Goal: Task Accomplishment & Management: Manage account settings

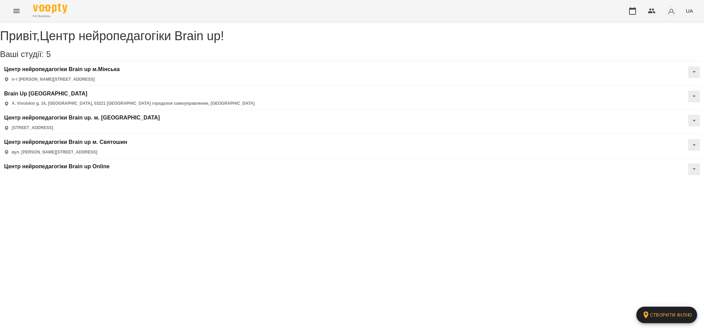
click at [11, 15] on button "Menu" at bounding box center [16, 11] width 16 height 16
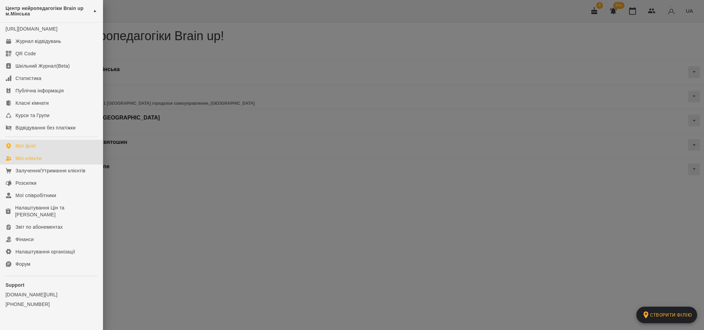
click at [24, 162] on div "Мої клієнти" at bounding box center [28, 158] width 26 height 7
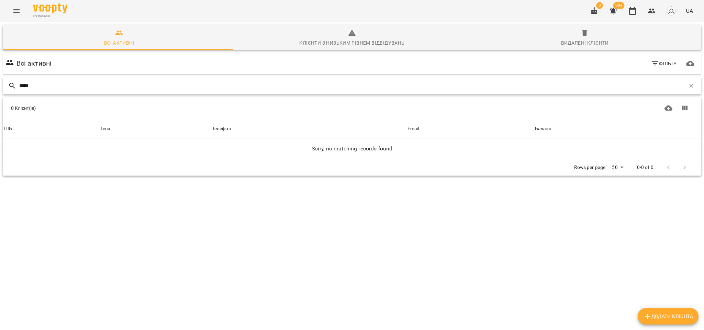
click at [23, 83] on input "*****" at bounding box center [352, 85] width 666 height 11
type input "*****"
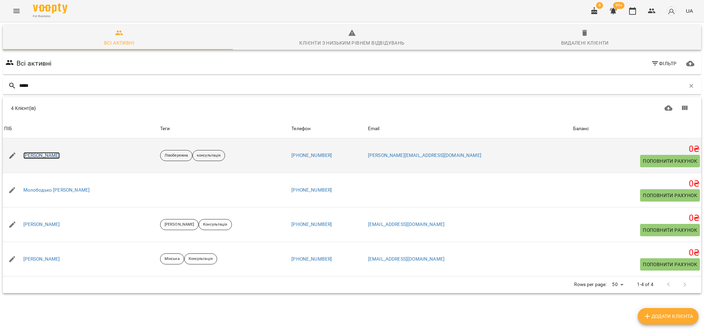
click at [58, 155] on link "Маринська Єсенія" at bounding box center [41, 155] width 37 height 7
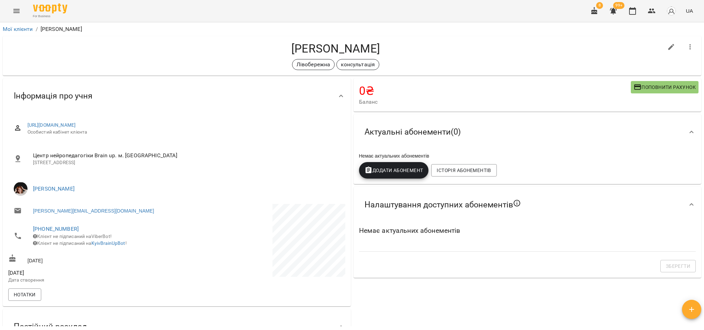
click at [428, 43] on h4 "Маринська Єсенія" at bounding box center [335, 49] width 655 height 14
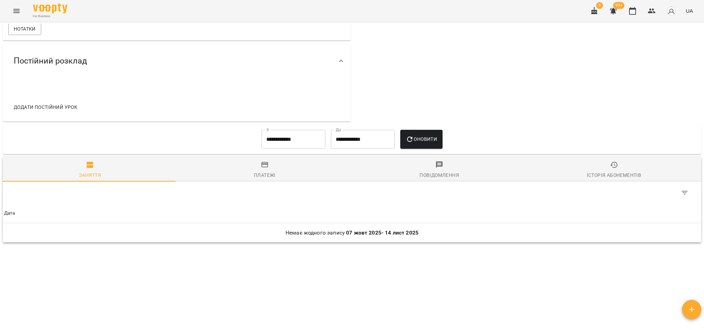
click at [263, 169] on span "Платежі" at bounding box center [264, 170] width 166 height 19
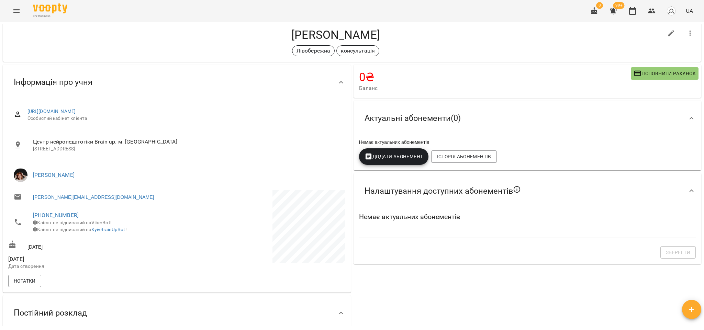
scroll to position [0, 0]
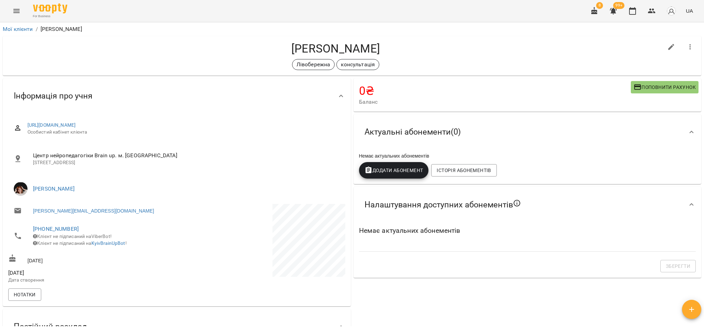
click at [647, 83] on span "Поповнити рахунок" at bounding box center [665, 87] width 62 height 8
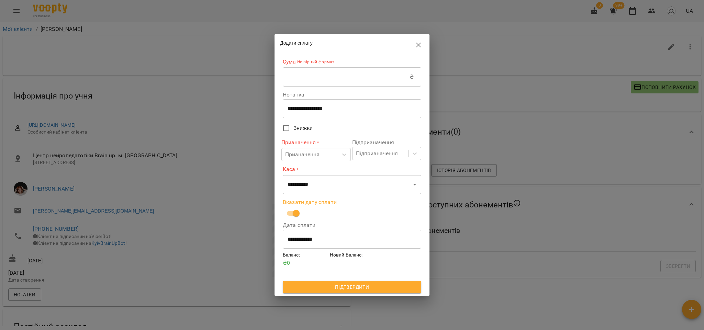
click at [309, 242] on input "**********" at bounding box center [352, 239] width 138 height 19
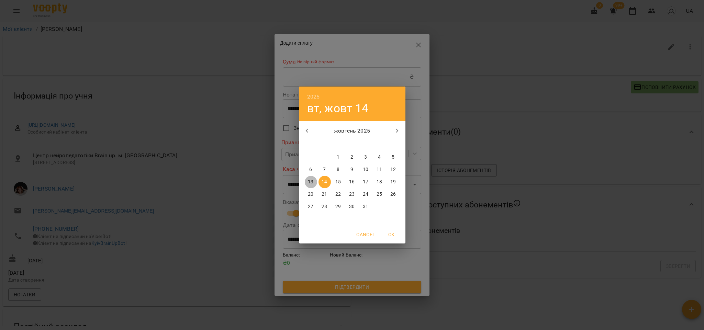
click at [313, 184] on p "13" at bounding box center [310, 182] width 5 height 7
type input "**********"
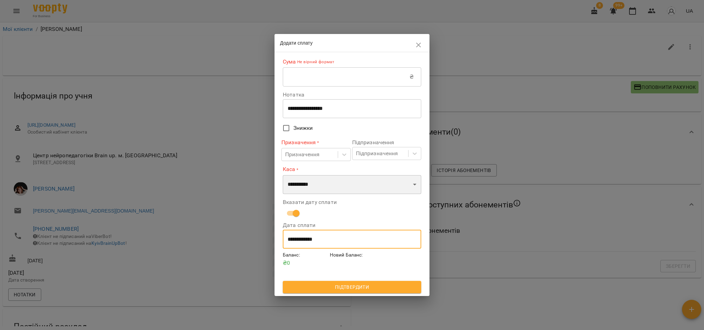
drag, startPoint x: 317, startPoint y: 180, endPoint x: 321, endPoint y: 192, distance: 12.7
click at [317, 180] on select "**********" at bounding box center [352, 184] width 138 height 19
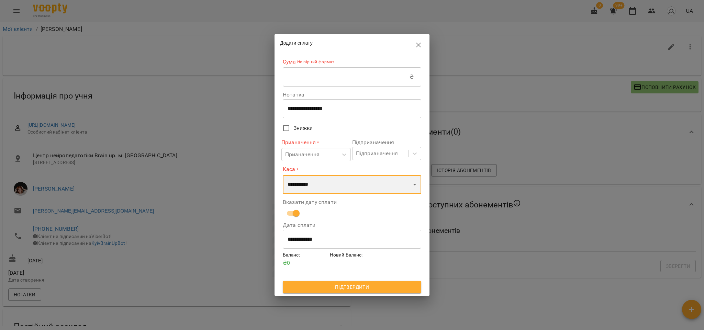
select select "****"
click at [283, 175] on select "**********" at bounding box center [352, 184] width 138 height 19
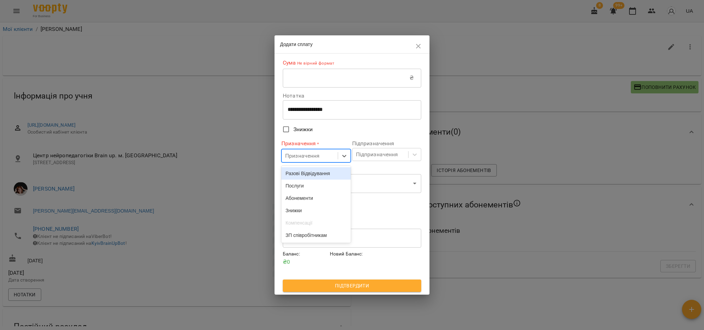
click at [313, 160] on div "Призначення" at bounding box center [302, 156] width 35 height 8
click at [312, 188] on div "Послуги" at bounding box center [315, 186] width 69 height 12
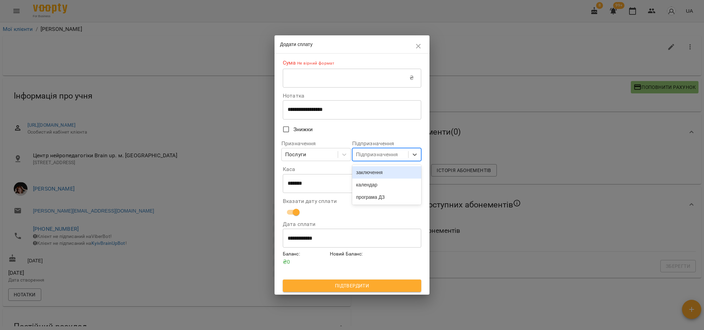
click at [380, 156] on div "Підпризначення" at bounding box center [377, 155] width 42 height 8
click at [378, 170] on div "заключення" at bounding box center [386, 172] width 69 height 12
click at [305, 78] on input "text" at bounding box center [346, 77] width 127 height 19
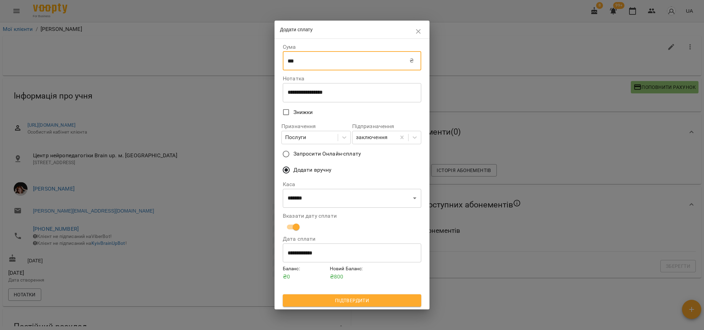
type input "***"
click at [312, 304] on span "Підтвердити" at bounding box center [351, 301] width 127 height 8
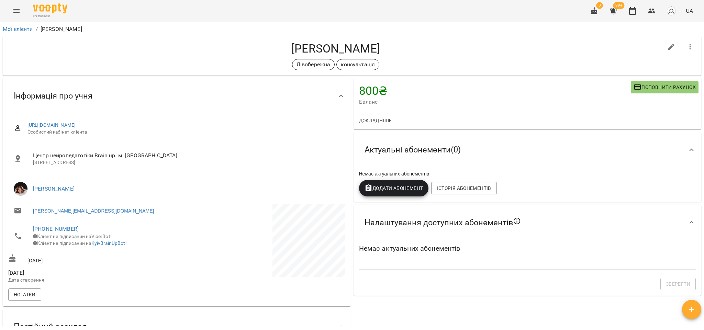
click at [689, 309] on icon "button" at bounding box center [692, 309] width 8 height 8
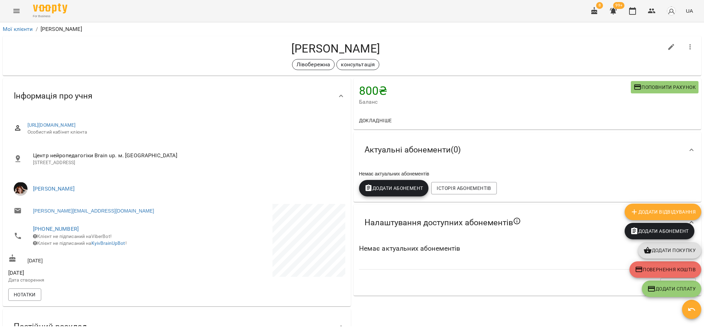
click at [663, 250] on span "Додати покупку" at bounding box center [670, 250] width 52 height 8
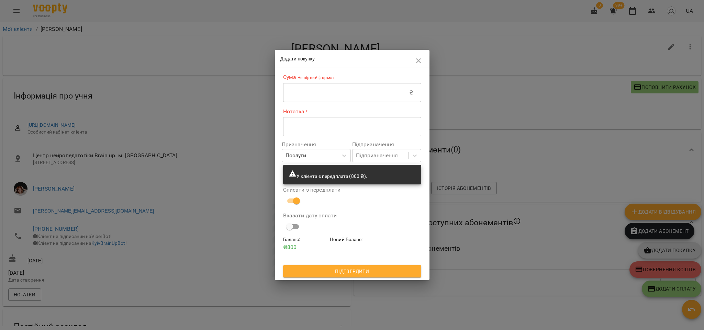
click at [302, 127] on textarea at bounding box center [352, 126] width 129 height 7
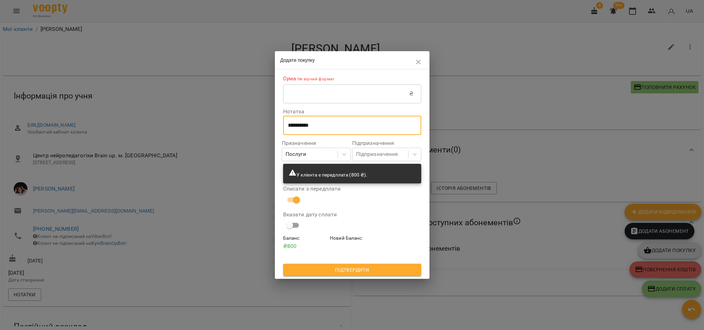
type textarea "**********"
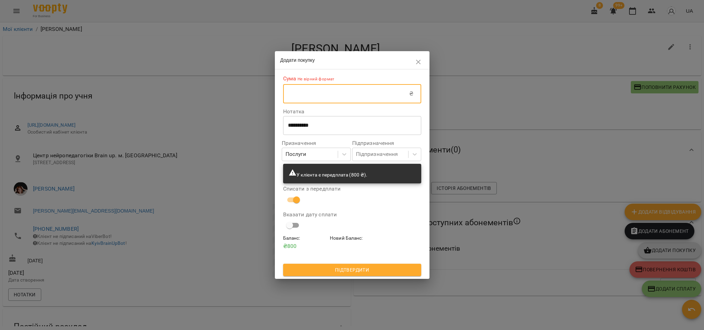
click at [309, 94] on input "text" at bounding box center [346, 93] width 126 height 19
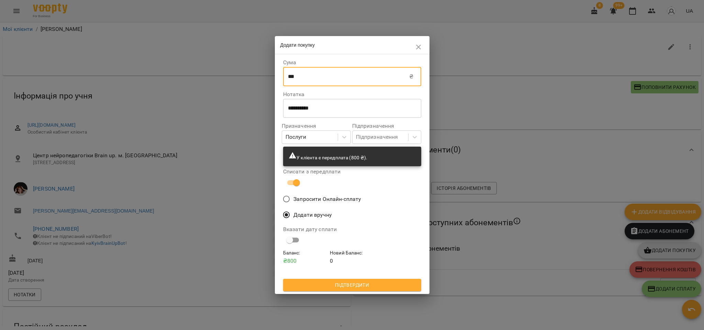
type input "***"
click at [346, 288] on span "Підтвердити" at bounding box center [352, 285] width 127 height 8
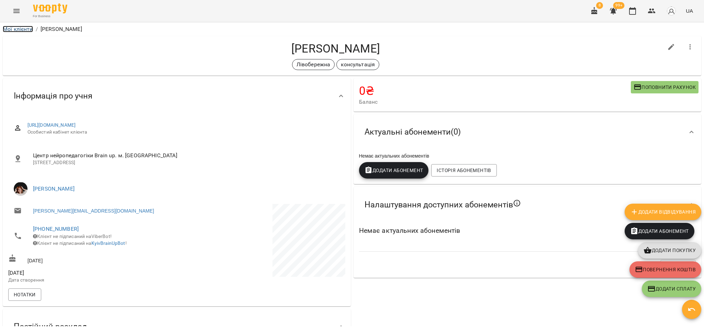
click at [28, 30] on link "Мої клієнти" at bounding box center [18, 29] width 30 height 7
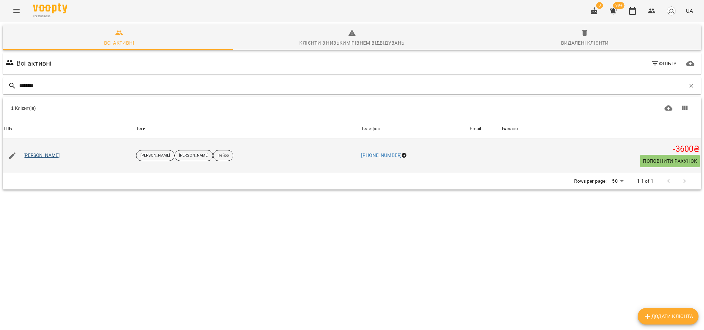
type input "*******"
click at [57, 154] on link "Каранда Михайло" at bounding box center [41, 155] width 37 height 7
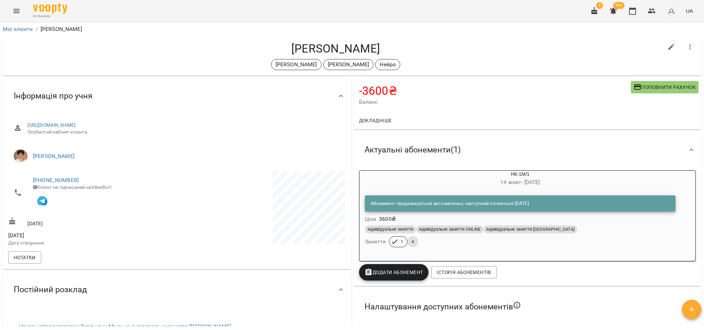
click at [654, 86] on span "Поповнити рахунок" at bounding box center [665, 87] width 62 height 8
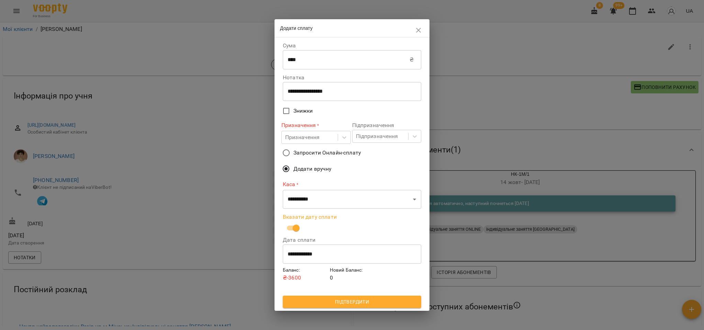
click at [314, 258] on input "**********" at bounding box center [352, 254] width 138 height 19
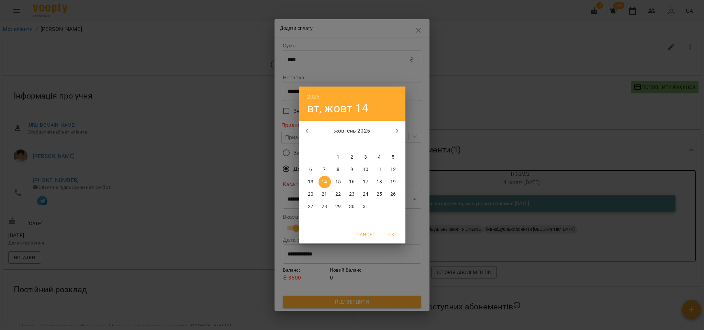
click at [312, 183] on p "13" at bounding box center [310, 182] width 5 height 7
type input "**********"
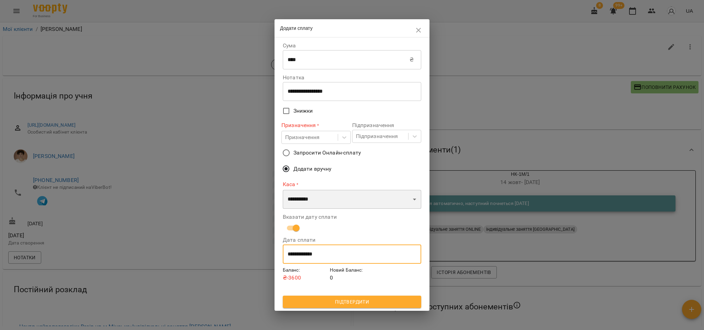
drag, startPoint x: 309, startPoint y: 200, endPoint x: 312, endPoint y: 208, distance: 8.5
click at [309, 200] on select "**********" at bounding box center [352, 199] width 138 height 19
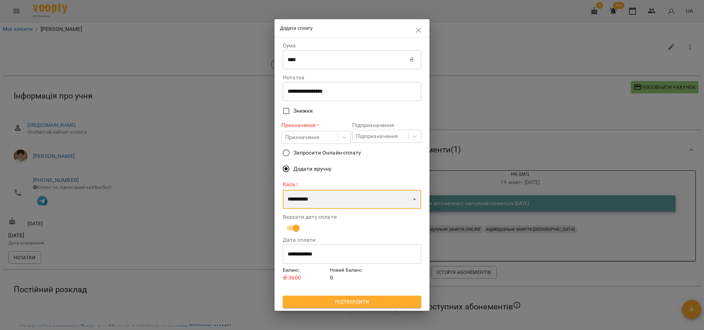
select select "****"
click at [283, 190] on select "**********" at bounding box center [352, 199] width 138 height 19
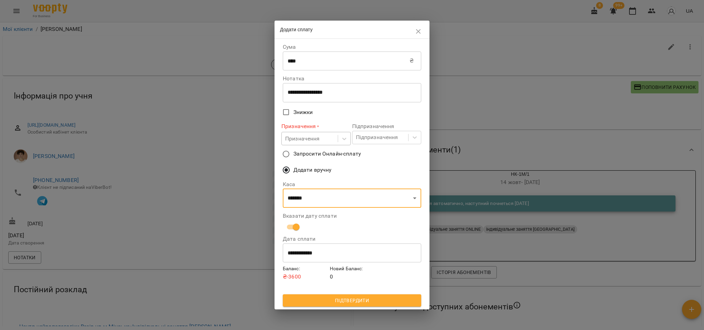
click at [301, 135] on div "Призначення" at bounding box center [302, 139] width 35 height 8
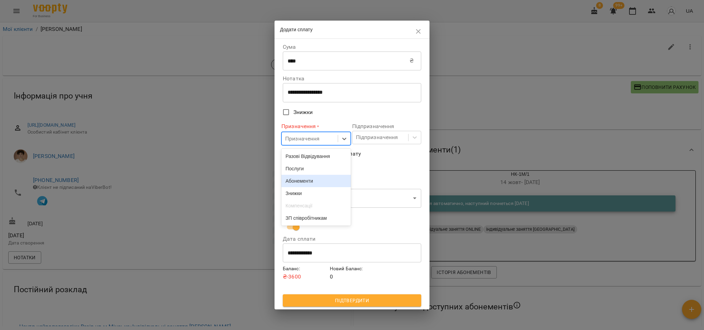
click at [304, 184] on div "Абонементи" at bounding box center [315, 181] width 69 height 12
click at [374, 136] on div "Підпризначення" at bounding box center [377, 137] width 42 height 8
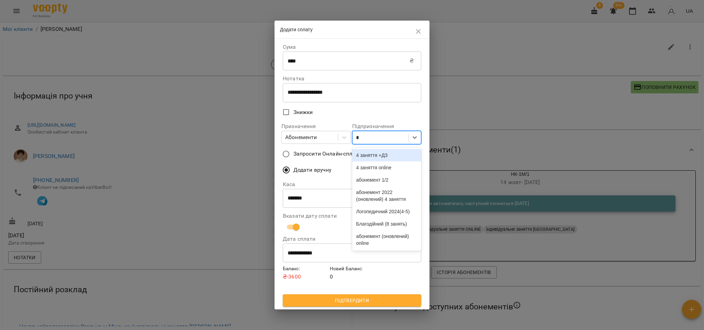
type input "**"
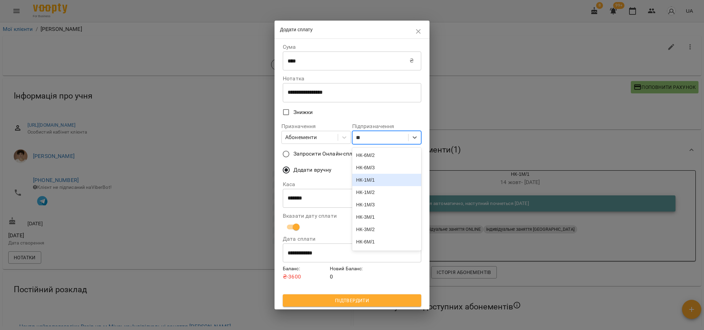
click at [369, 183] on div "НК-1М/1" at bounding box center [386, 180] width 69 height 12
click at [337, 303] on span "Підтвердити" at bounding box center [351, 301] width 127 height 8
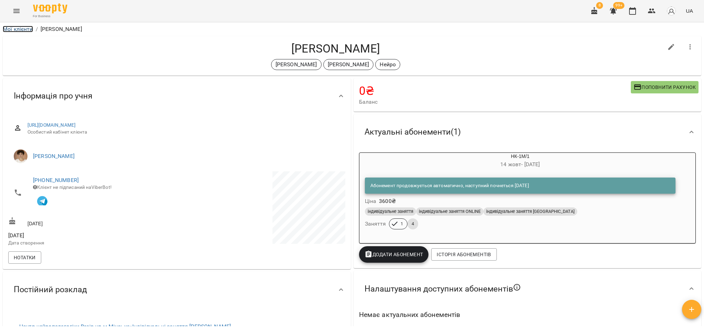
click at [25, 31] on link "Мої клієнти" at bounding box center [18, 29] width 30 height 7
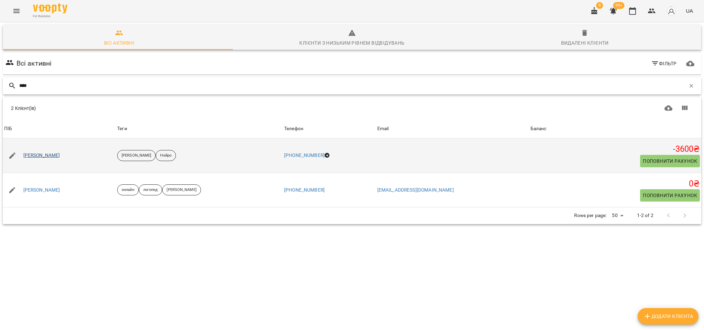
type input "****"
click at [49, 156] on link "Віра Портнова" at bounding box center [41, 155] width 37 height 7
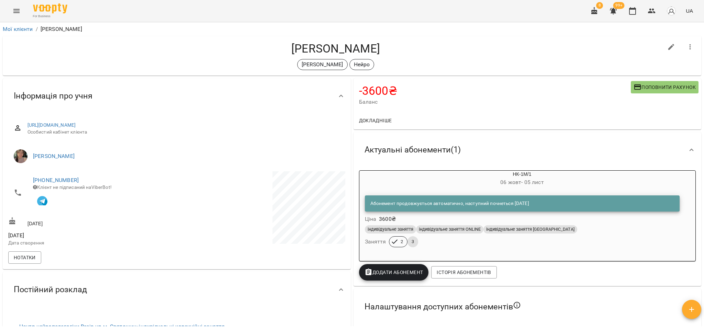
click at [643, 86] on span "Поповнити рахунок" at bounding box center [665, 87] width 62 height 8
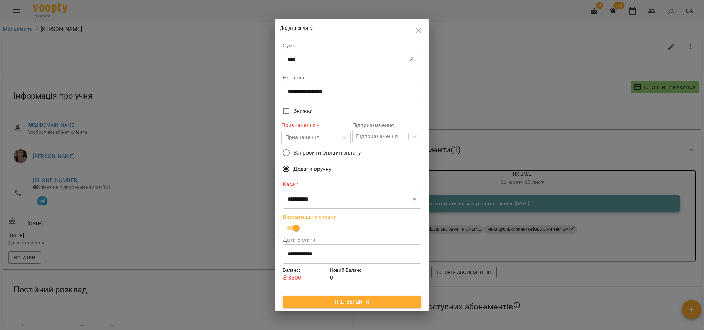
click at [308, 257] on input "**********" at bounding box center [352, 254] width 138 height 19
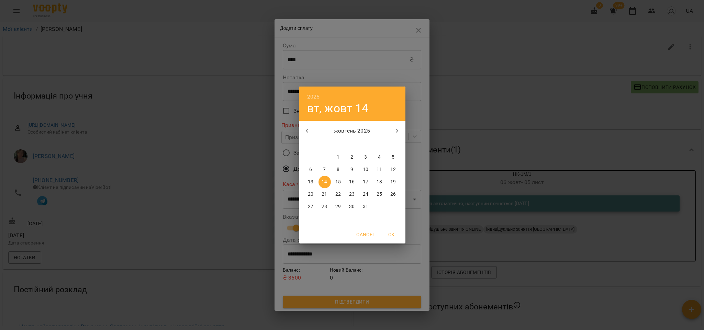
click at [312, 181] on p "13" at bounding box center [310, 182] width 5 height 7
type input "**********"
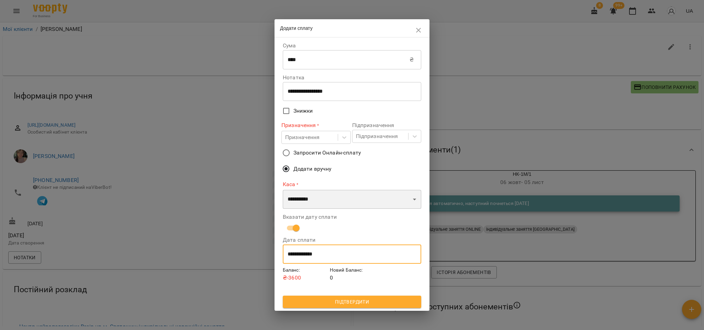
drag, startPoint x: 304, startPoint y: 204, endPoint x: 304, endPoint y: 208, distance: 3.8
click at [304, 204] on select "**********" at bounding box center [352, 199] width 138 height 19
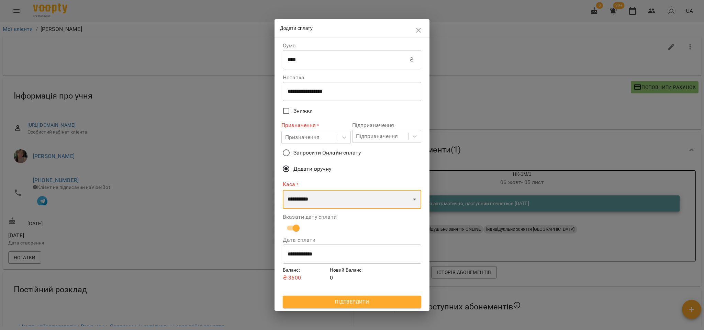
select select "****"
click at [283, 190] on select "**********" at bounding box center [352, 199] width 138 height 19
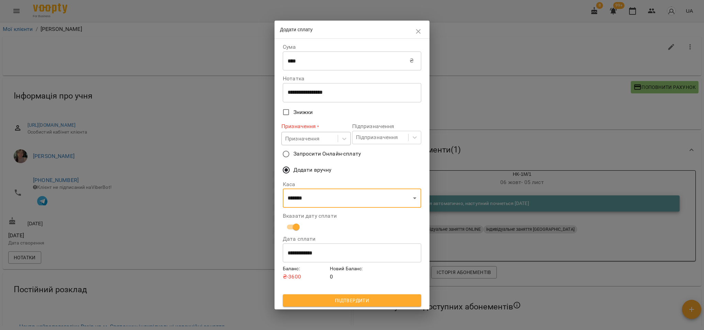
click at [304, 139] on div "Призначення" at bounding box center [302, 139] width 35 height 8
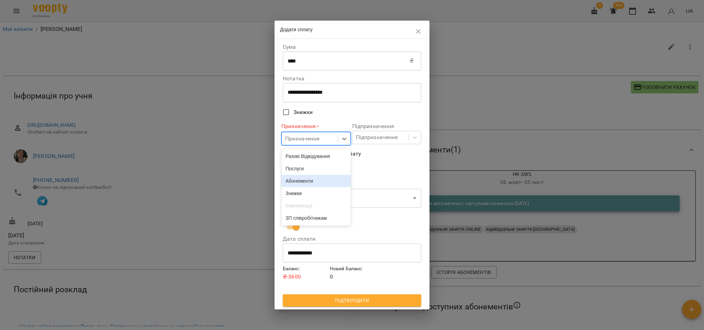
click at [304, 186] on div "Абонементи" at bounding box center [315, 181] width 69 height 12
click at [378, 138] on div "Підпризначення" at bounding box center [377, 137] width 42 height 8
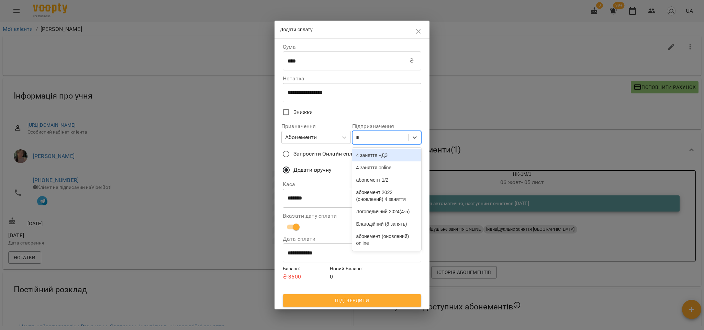
type input "**"
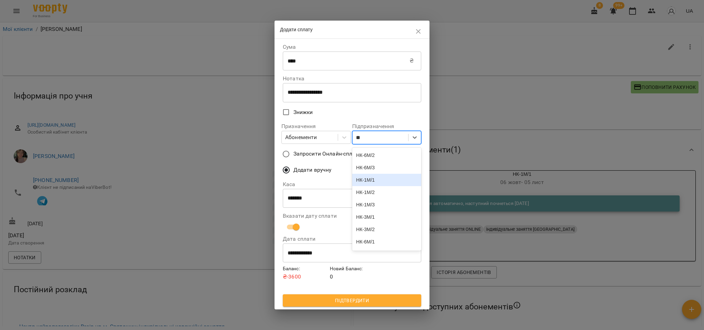
click at [379, 179] on div "НК-1М/1" at bounding box center [386, 180] width 69 height 12
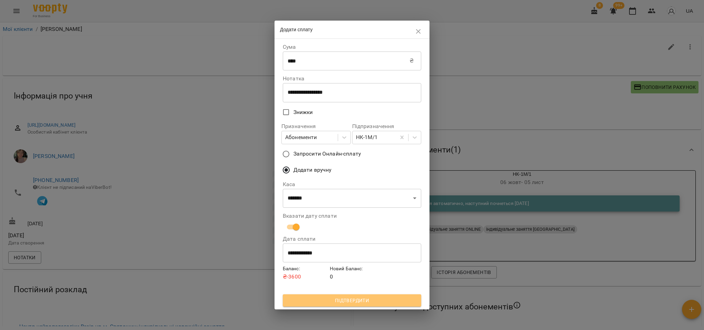
click at [342, 300] on span "Підтвердити" at bounding box center [351, 301] width 127 height 8
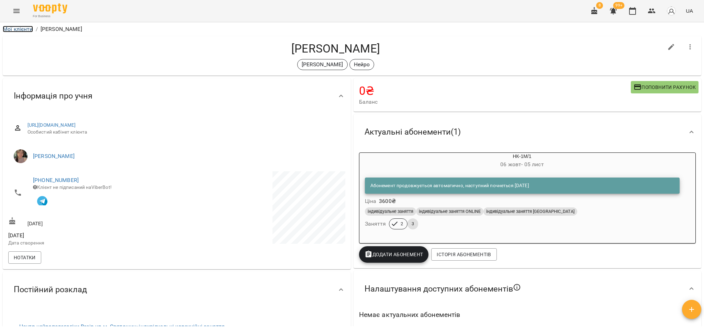
click at [13, 31] on link "Мої клієнти" at bounding box center [18, 29] width 30 height 7
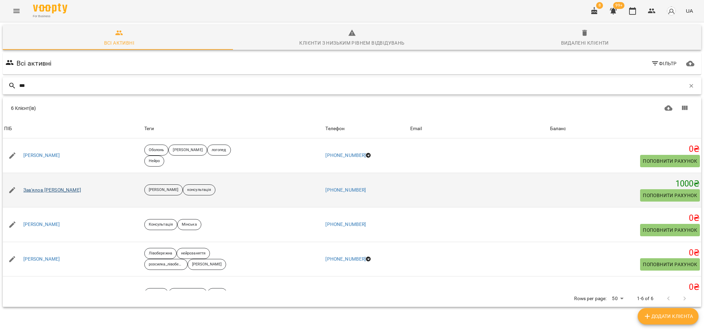
type input "***"
click at [28, 192] on link "Зав'ялов Богдан" at bounding box center [52, 190] width 58 height 7
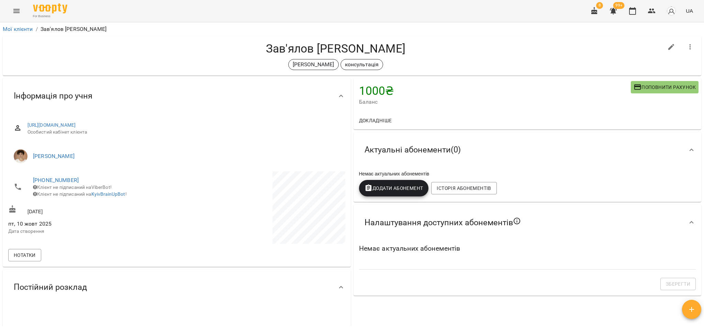
click at [657, 87] on span "Поповнити рахунок" at bounding box center [665, 87] width 62 height 8
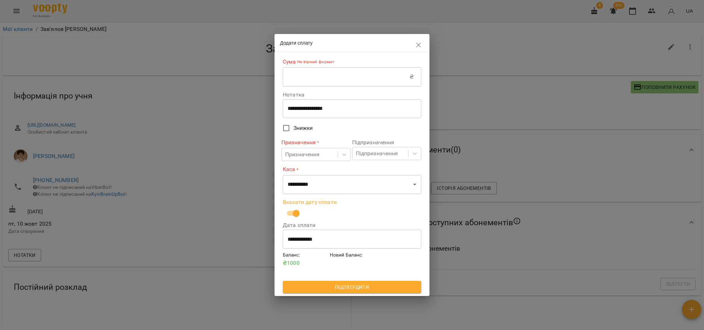
click at [307, 241] on input "**********" at bounding box center [352, 239] width 138 height 19
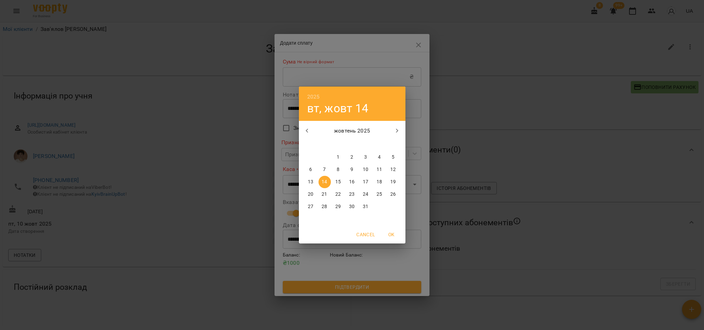
click at [315, 181] on span "13" at bounding box center [311, 182] width 12 height 7
type input "**********"
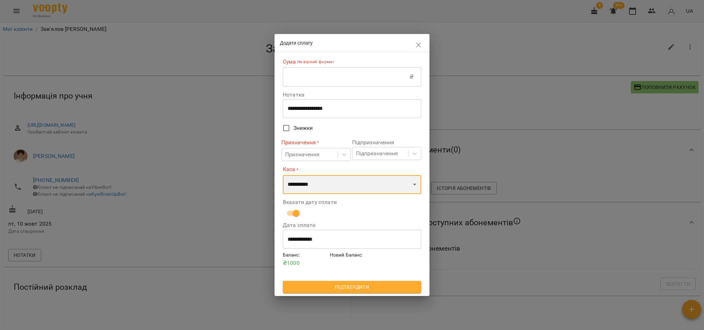
click at [306, 177] on select "**********" at bounding box center [352, 184] width 138 height 19
select select "****"
click at [283, 175] on select "**********" at bounding box center [352, 184] width 138 height 19
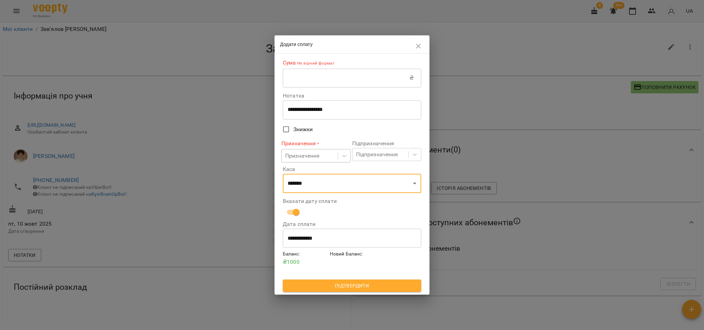
click at [310, 155] on div "Призначення" at bounding box center [302, 156] width 35 height 8
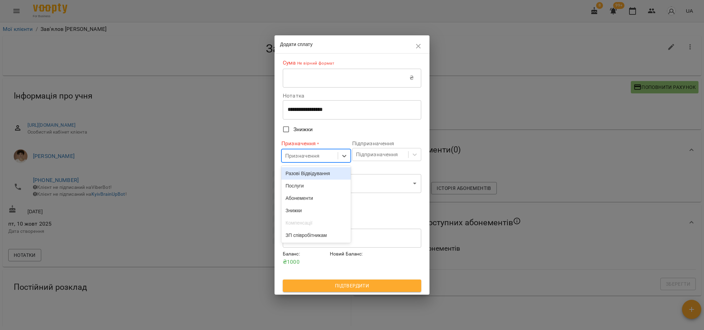
click at [309, 177] on div "Разові Відвідування" at bounding box center [315, 173] width 69 height 12
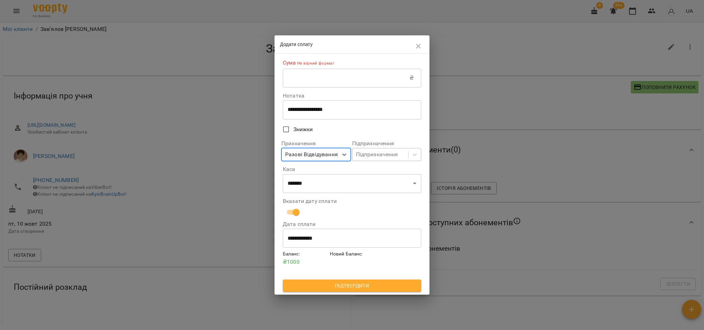
click at [387, 152] on div "Підпризначення" at bounding box center [377, 155] width 42 height 8
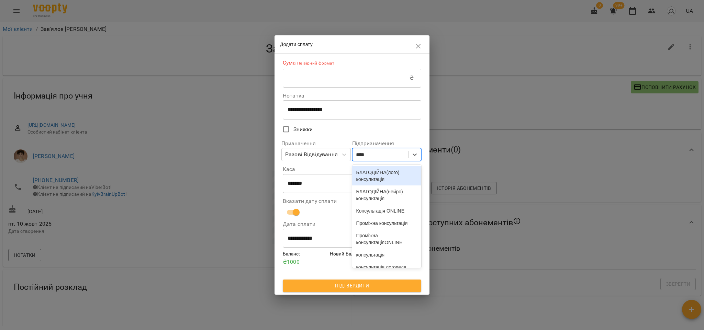
type input "*****"
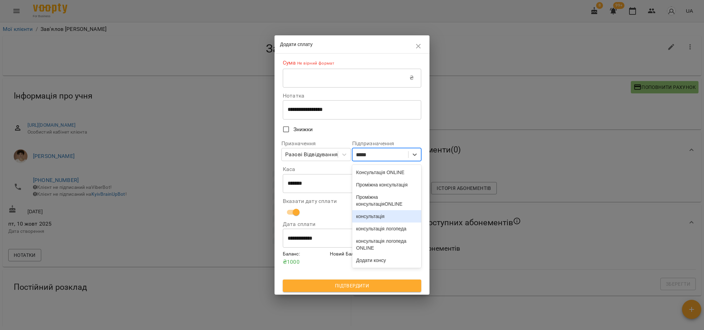
click at [391, 223] on div "консультація" at bounding box center [386, 216] width 69 height 12
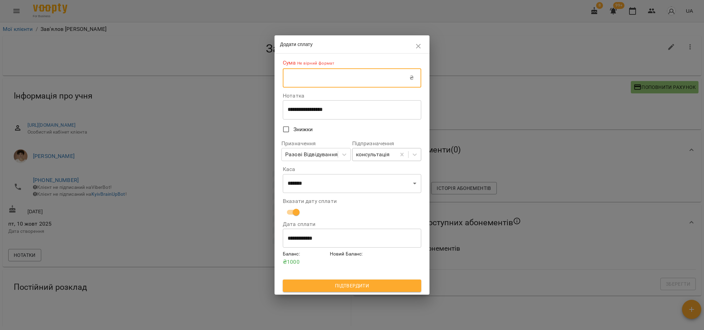
click at [294, 87] on input "text" at bounding box center [346, 77] width 127 height 19
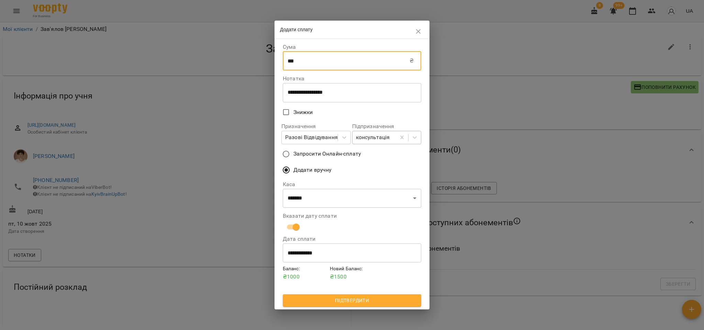
type input "***"
click at [364, 301] on span "Підтвердити" at bounding box center [351, 301] width 127 height 8
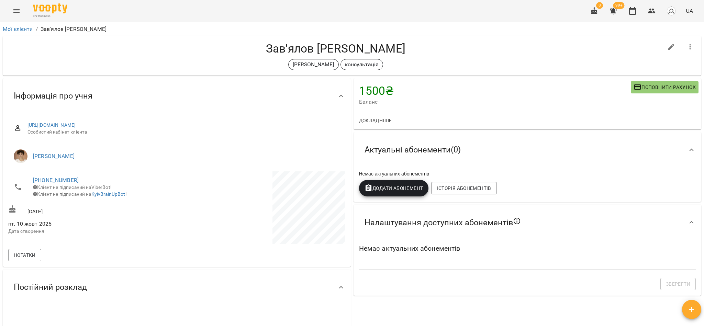
scroll to position [258, 0]
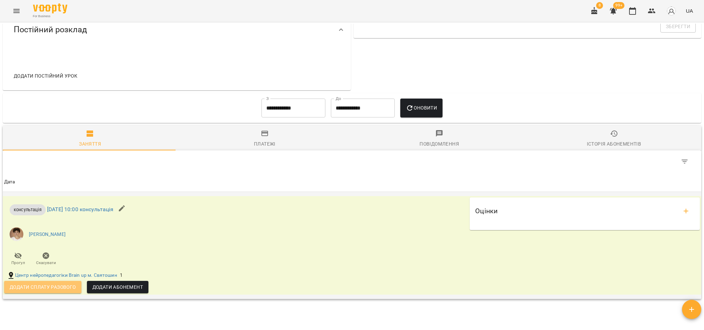
click at [64, 290] on span "Додати сплату разового" at bounding box center [43, 287] width 66 height 8
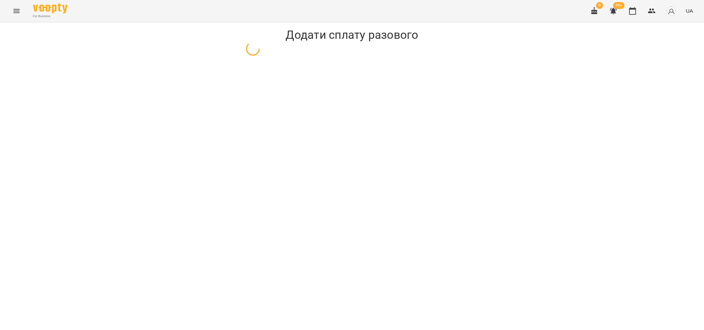
select select "**********"
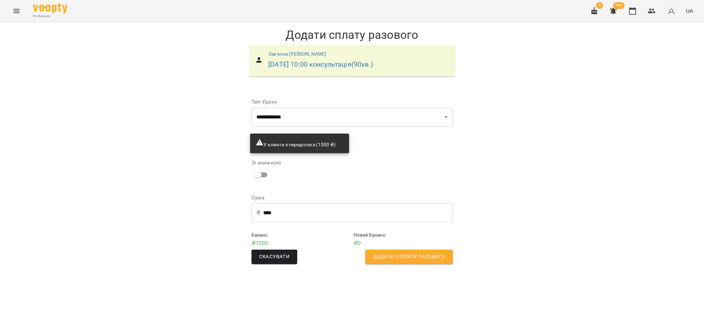
click at [390, 255] on span "Додати сплату разового" at bounding box center [409, 257] width 72 height 9
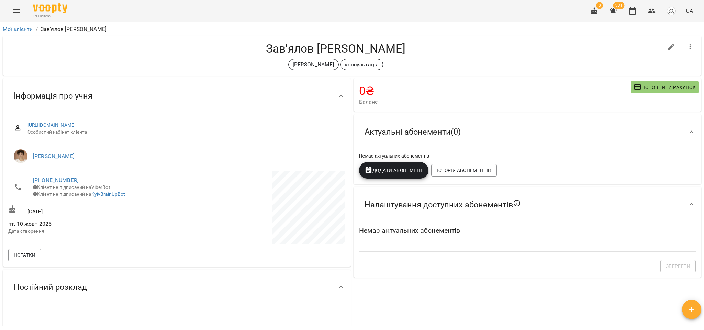
click at [617, 12] on icon "button" at bounding box center [613, 11] width 8 height 8
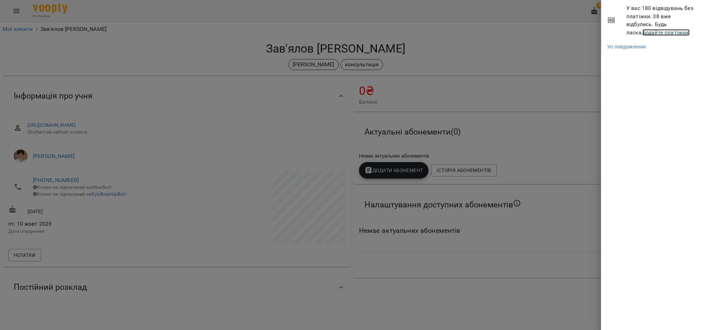
click at [643, 33] on link "додайте платіжки!" at bounding box center [666, 32] width 47 height 7
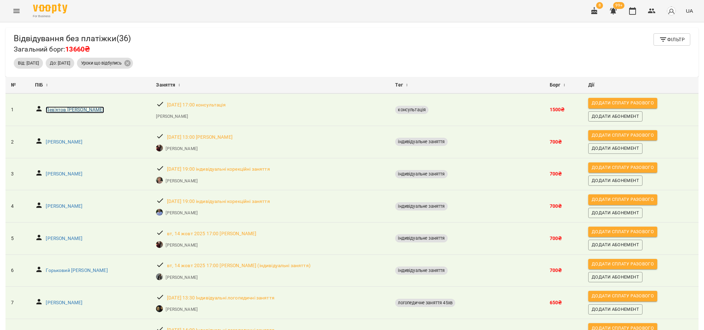
click at [62, 109] on p "Дев'ятов Платон" at bounding box center [75, 110] width 58 height 7
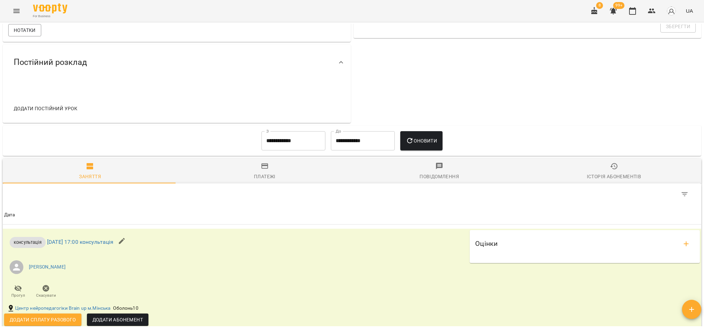
scroll to position [347, 0]
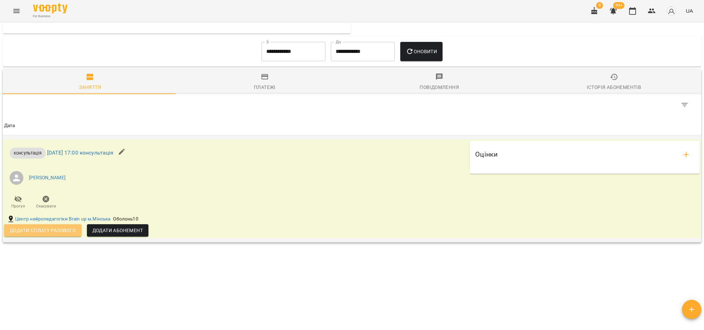
click at [41, 227] on span "Додати сплату разового" at bounding box center [43, 230] width 66 height 8
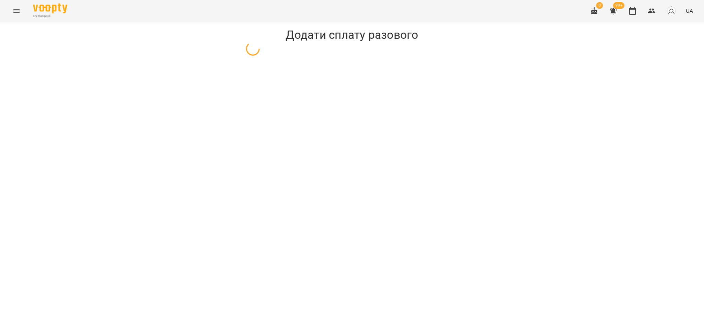
select select "**********"
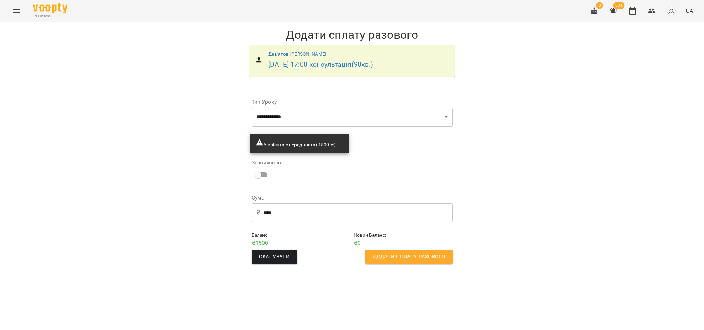
click at [386, 253] on span "Додати сплату разового" at bounding box center [409, 257] width 72 height 9
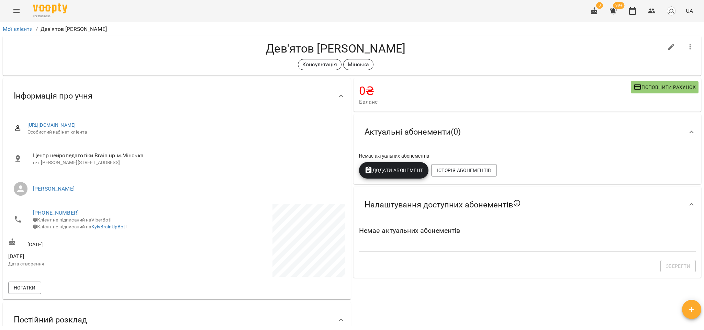
click at [616, 14] on icon "button" at bounding box center [613, 11] width 8 height 8
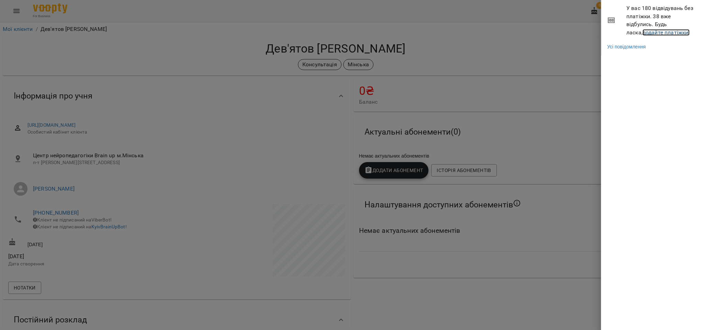
click at [655, 32] on link "додайте платіжки!" at bounding box center [666, 32] width 47 height 7
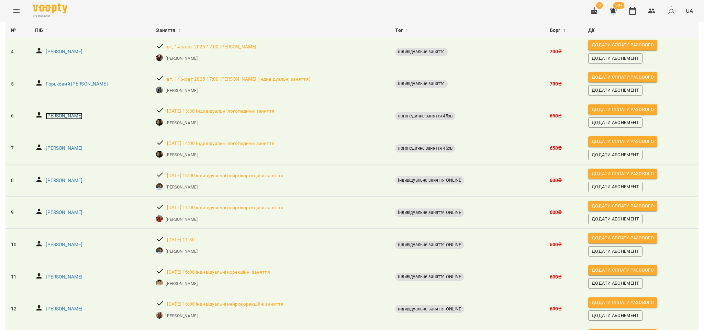
scroll to position [206, 0]
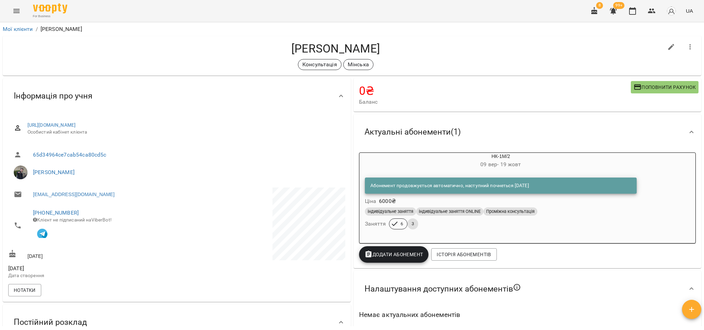
scroll to position [206, 0]
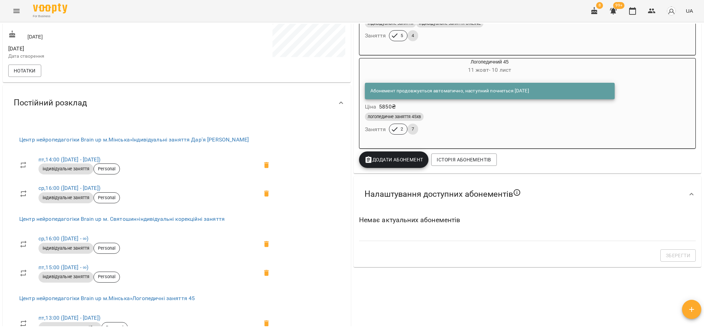
scroll to position [722, 0]
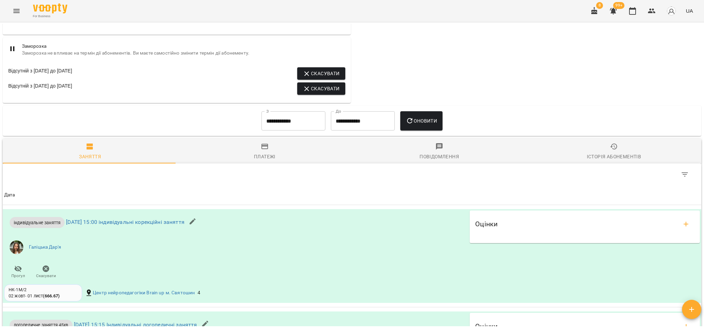
click at [597, 161] on div "Історія абонементів" at bounding box center [614, 157] width 54 height 8
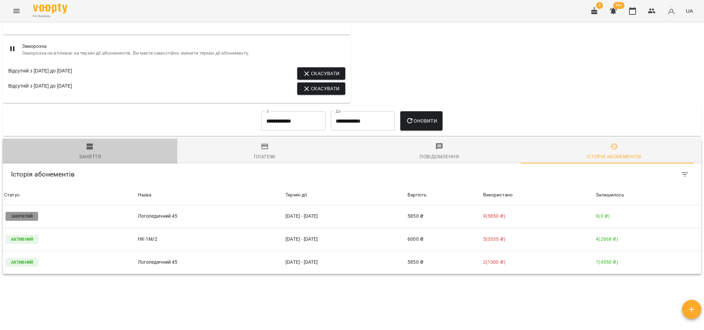
click at [94, 156] on div "Заняття" at bounding box center [90, 157] width 22 height 8
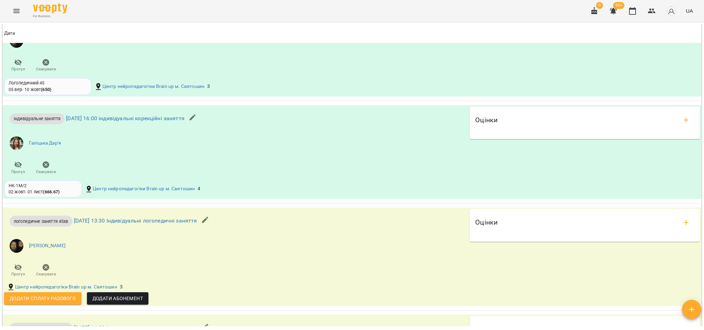
scroll to position [1082, 0]
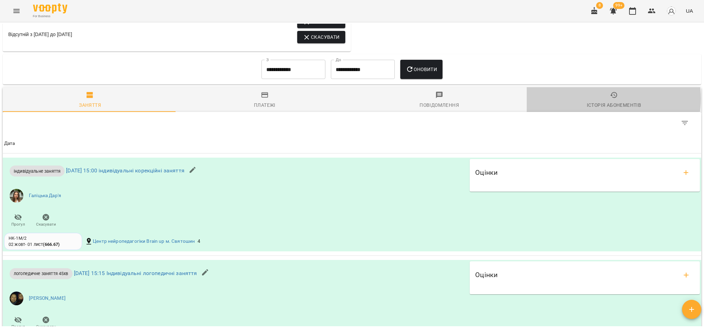
click at [601, 101] on span "Історія абонементів" at bounding box center [614, 100] width 166 height 19
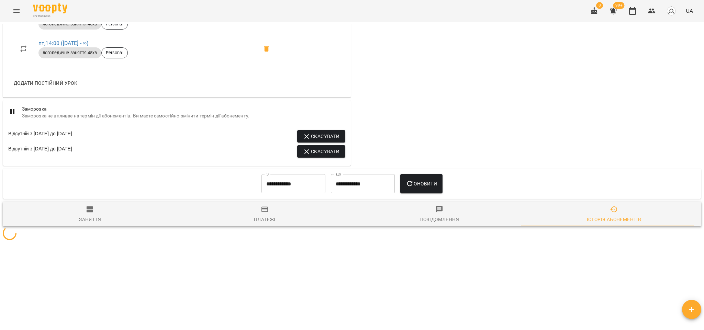
scroll to position [756, 0]
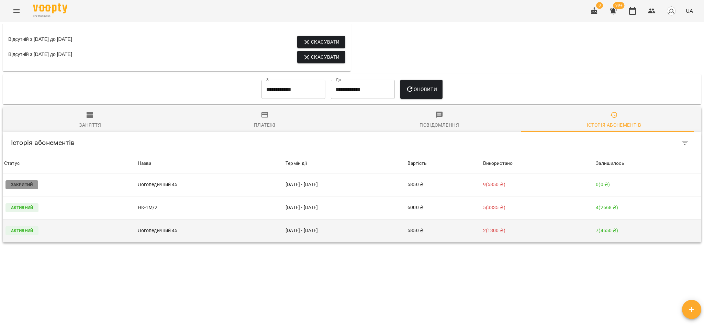
click at [300, 229] on td "11 жовт - 10 лист" at bounding box center [345, 230] width 122 height 23
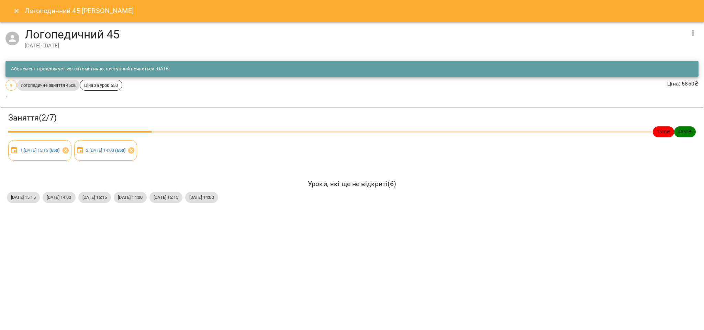
click at [688, 35] on button "button" at bounding box center [693, 33] width 16 height 16
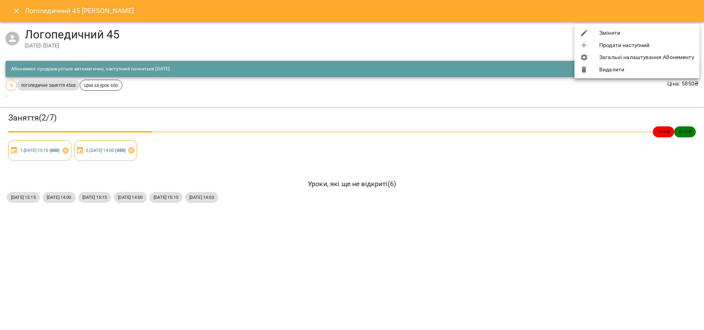
click at [642, 35] on li "Змінити" at bounding box center [637, 33] width 125 height 12
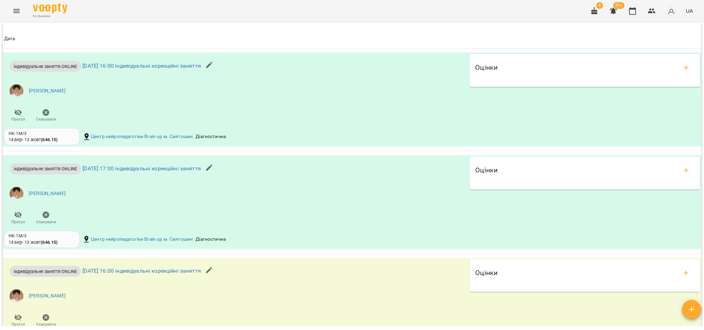
scroll to position [928, 0]
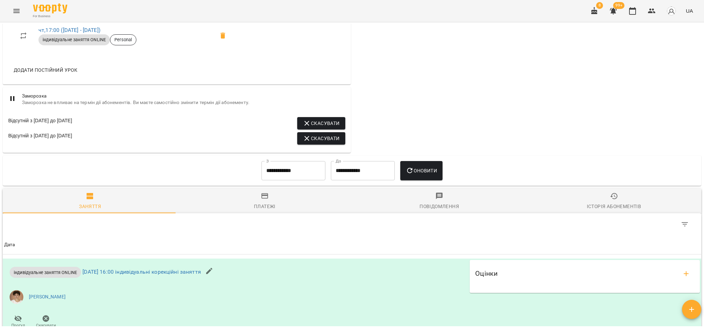
click at [595, 202] on span "Історія абонементів" at bounding box center [614, 201] width 166 height 19
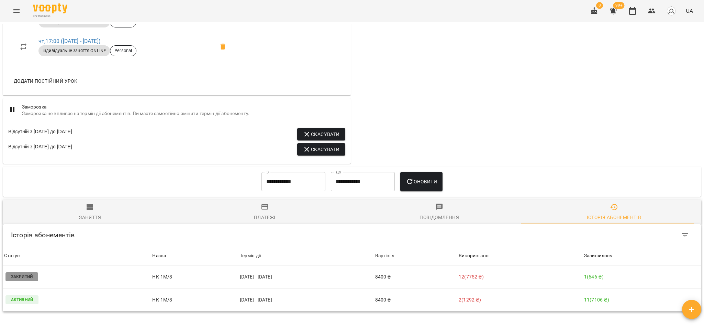
scroll to position [619, 0]
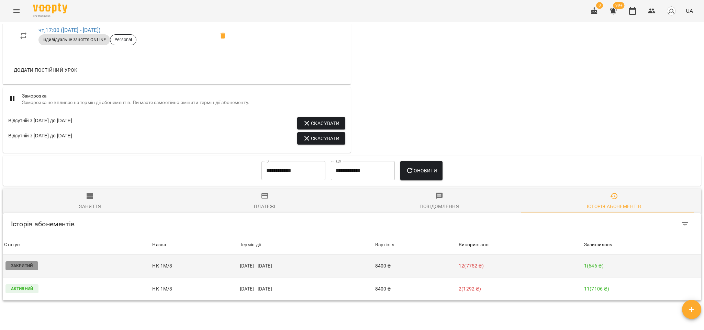
click at [266, 271] on td "14 вер - 13 жовт" at bounding box center [305, 266] width 135 height 23
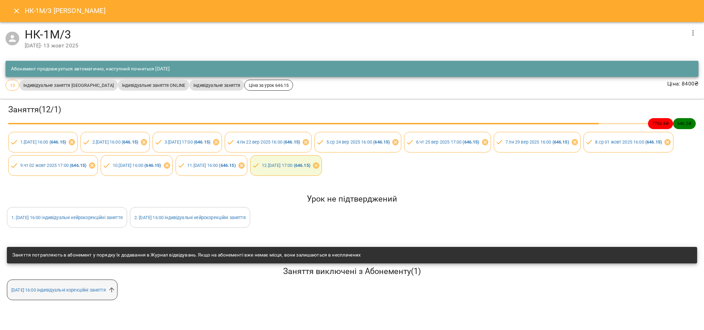
click at [110, 289] on span "пн 13 жовт 2025 16:00 індивідуальні корекційні заняття" at bounding box center [58, 290] width 103 height 7
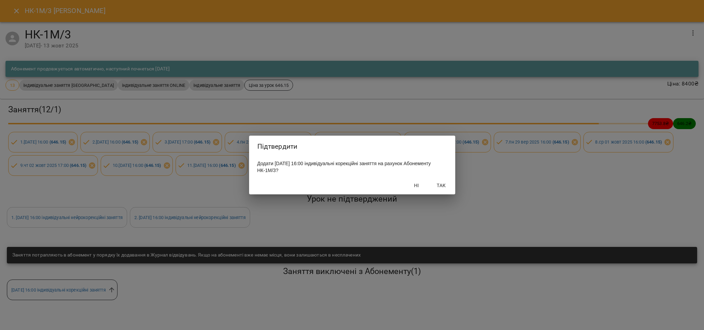
click at [444, 187] on span "Так" at bounding box center [441, 185] width 16 height 8
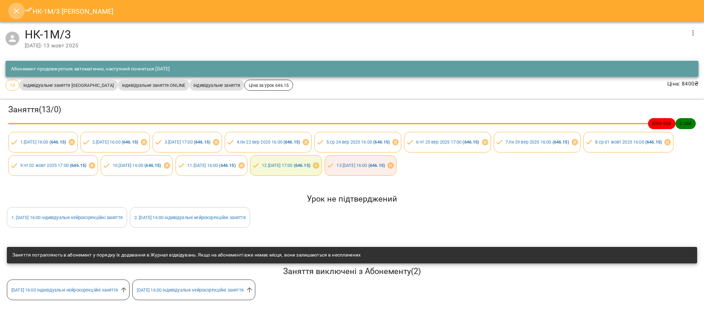
click at [18, 12] on icon "Close" at bounding box center [16, 11] width 5 height 5
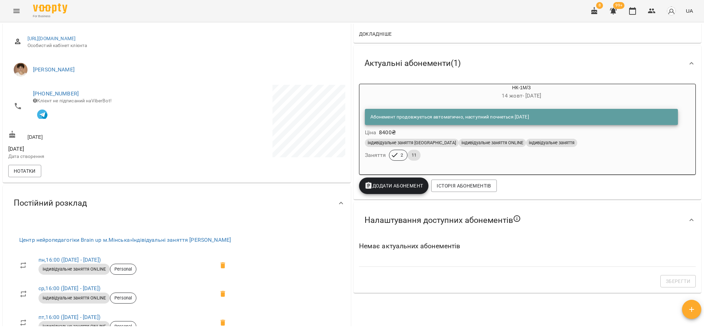
scroll to position [0, 0]
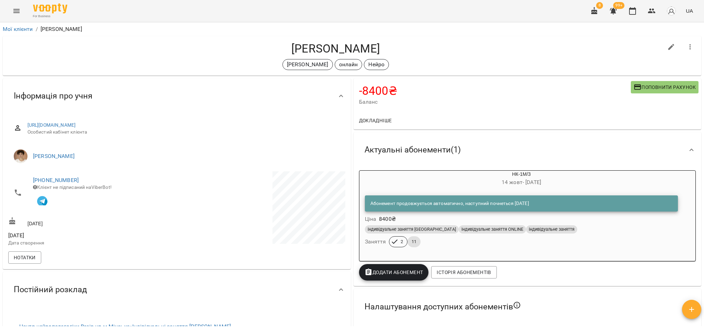
drag, startPoint x: 386, startPoint y: 53, endPoint x: 268, endPoint y: 49, distance: 117.2
click at [268, 49] on h4 "Цапенко Вікторія" at bounding box center [335, 49] width 655 height 14
copy h4 "Цапенко Вікторія"
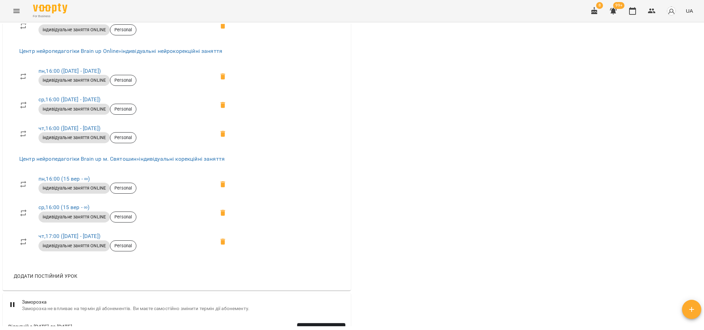
scroll to position [619, 0]
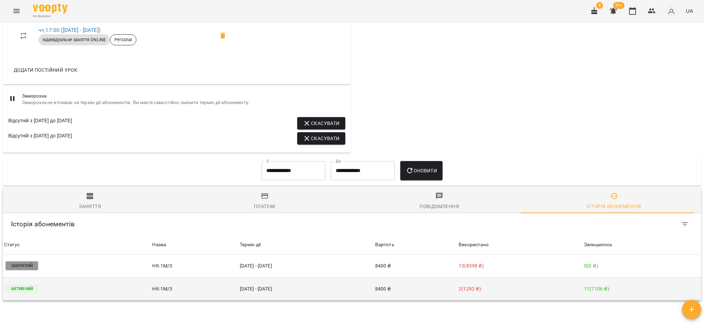
click at [241, 291] on td "14 жовт - 13 лист" at bounding box center [305, 289] width 135 height 23
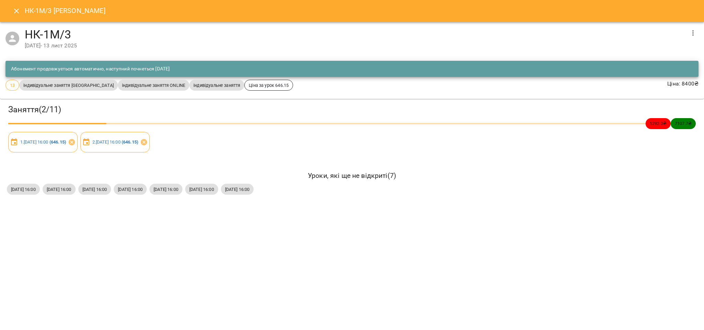
click at [14, 8] on icon "Close" at bounding box center [16, 11] width 8 height 8
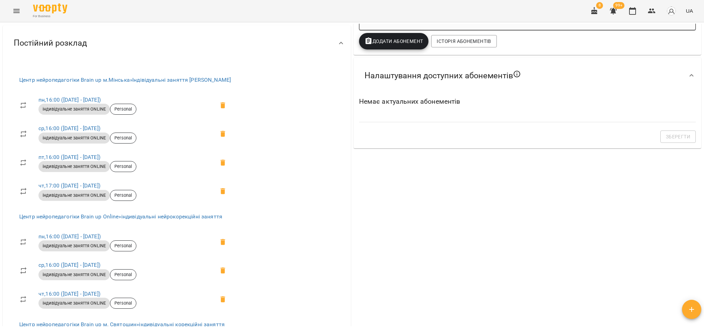
scroll to position [0, 0]
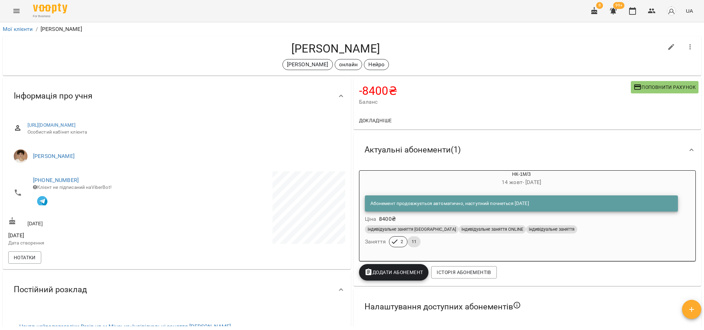
drag, startPoint x: 500, startPoint y: 151, endPoint x: 424, endPoint y: 54, distance: 123.1
click at [424, 54] on h4 "Цапенко Вікторія" at bounding box center [335, 49] width 655 height 14
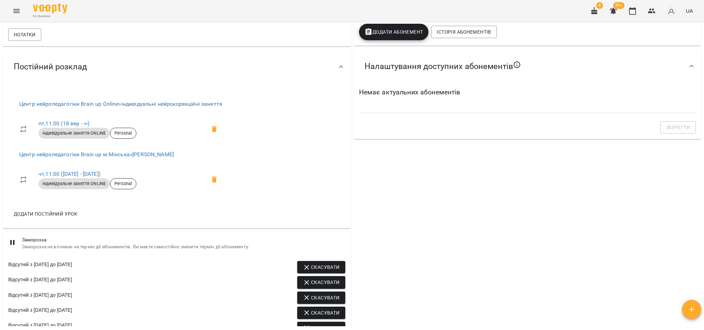
scroll to position [85, 0]
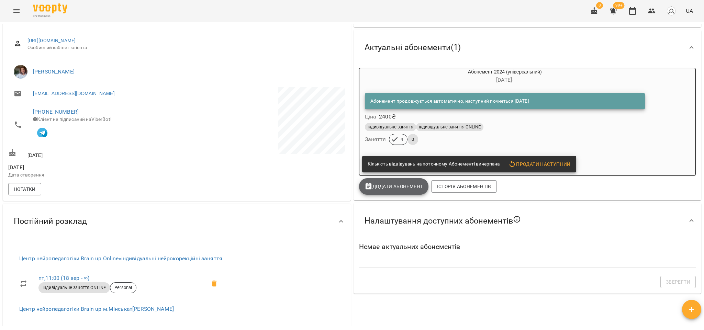
click at [408, 187] on span "Додати Абонемент" at bounding box center [394, 186] width 59 height 8
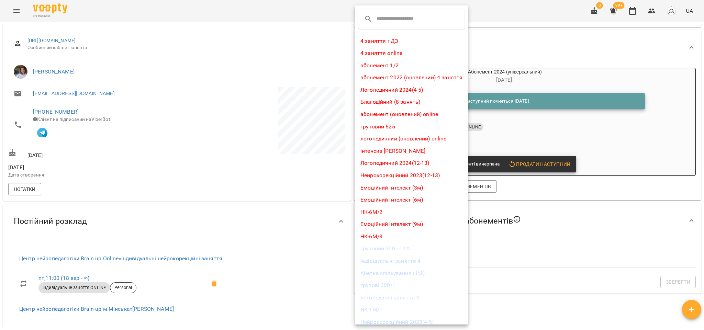
click at [401, 18] on input "text" at bounding box center [404, 18] width 54 height 11
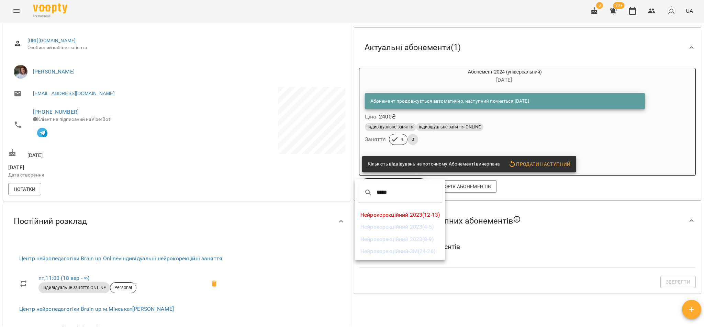
type input "*****"
click at [432, 230] on li "Нейрокорекційний 2023(4-5)" at bounding box center [400, 227] width 90 height 12
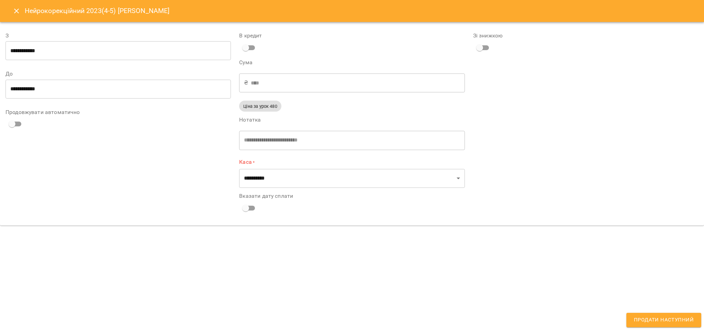
type input "**********"
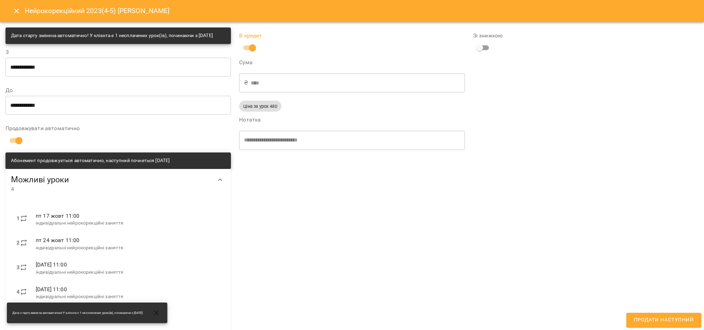
click at [646, 315] on button "Продати наступний" at bounding box center [663, 320] width 75 height 14
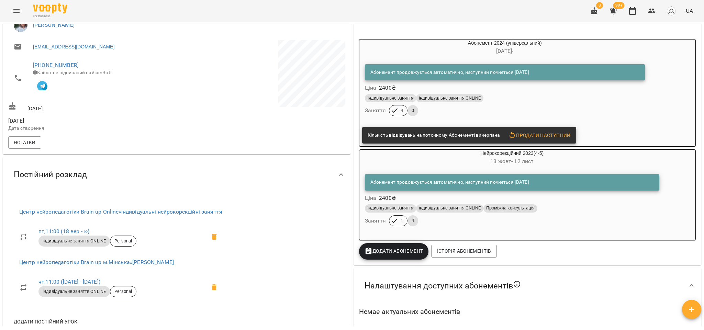
scroll to position [0, 0]
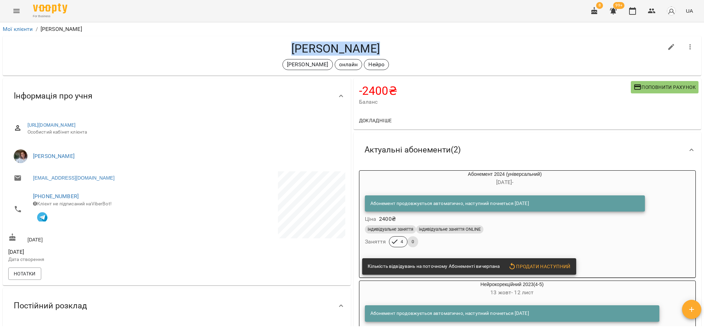
drag, startPoint x: 377, startPoint y: 51, endPoint x: 289, endPoint y: 46, distance: 87.7
click at [289, 46] on h4 "[PERSON_NAME]" at bounding box center [335, 49] width 655 height 14
copy h4 "[PERSON_NAME]"
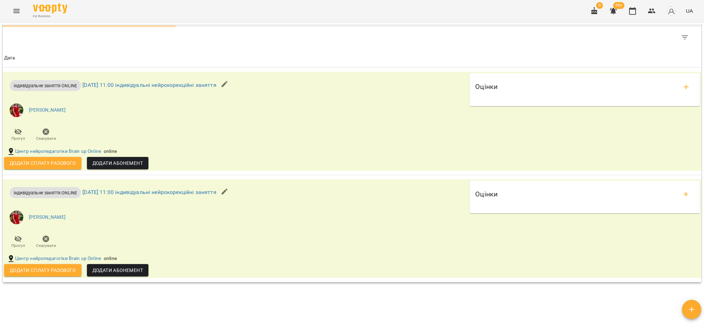
scroll to position [412, 0]
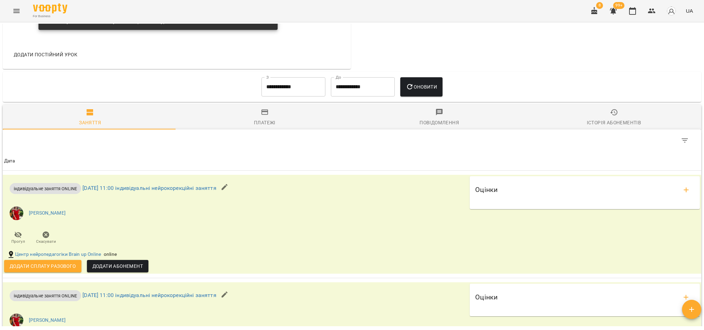
click at [310, 92] on input "**********" at bounding box center [293, 86] width 64 height 19
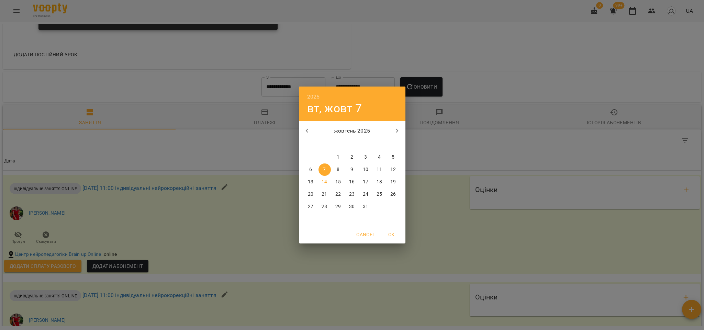
click at [310, 131] on icon "button" at bounding box center [307, 131] width 8 height 8
click at [315, 179] on span "15" at bounding box center [311, 182] width 12 height 7
type input "**********"
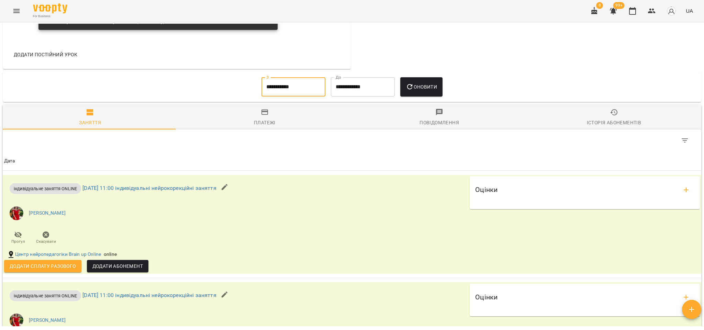
click at [422, 89] on span "Оновити" at bounding box center [421, 87] width 31 height 8
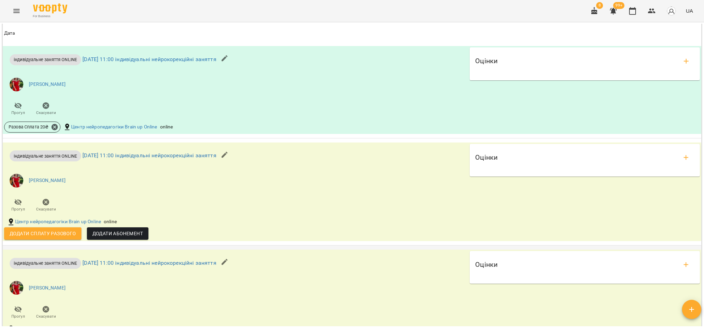
scroll to position [825, 0]
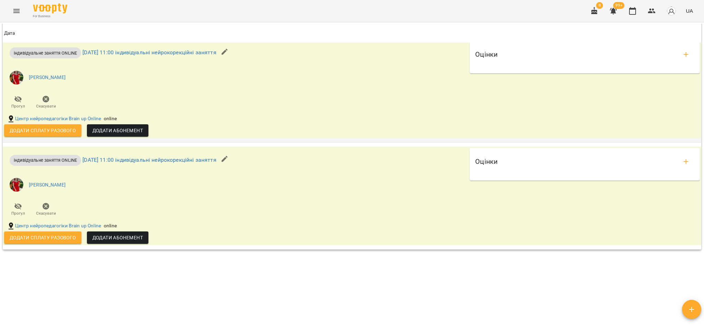
click at [57, 137] on button "Додати сплату разового" at bounding box center [42, 130] width 77 height 12
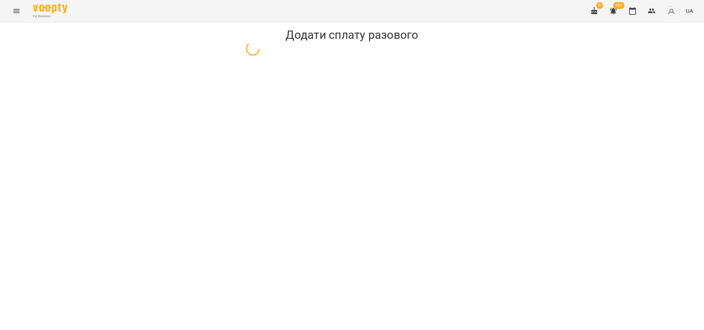
select select "**********"
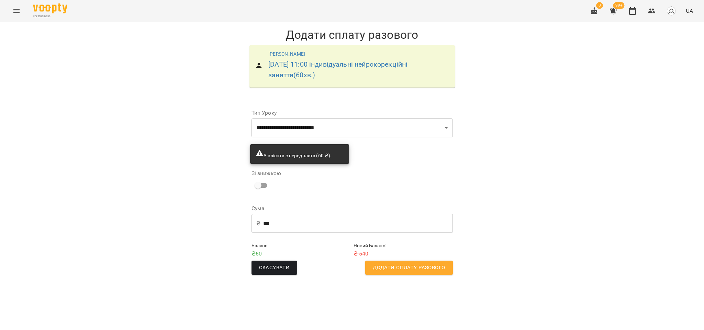
click at [282, 221] on input "***" at bounding box center [358, 223] width 190 height 19
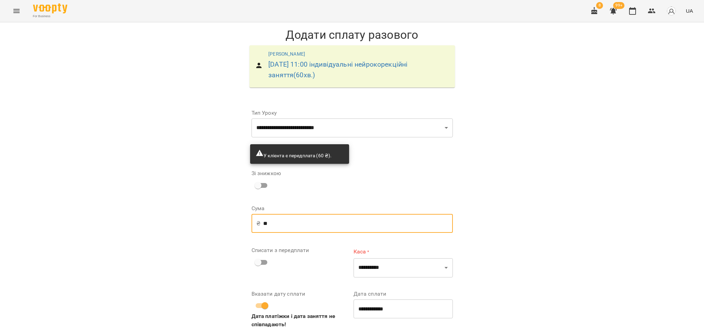
type input "**"
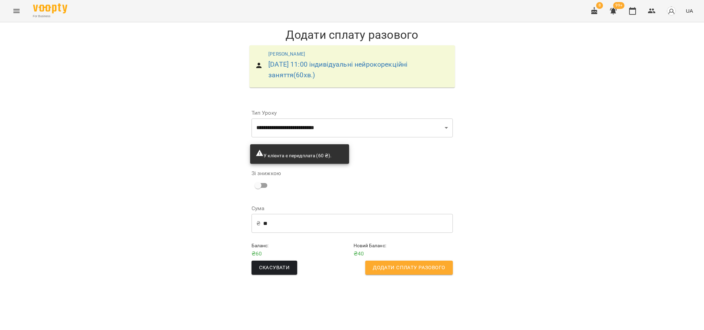
drag, startPoint x: 371, startPoint y: 260, endPoint x: 386, endPoint y: 269, distance: 17.2
click at [372, 261] on button "Додати сплату разового" at bounding box center [408, 268] width 87 height 14
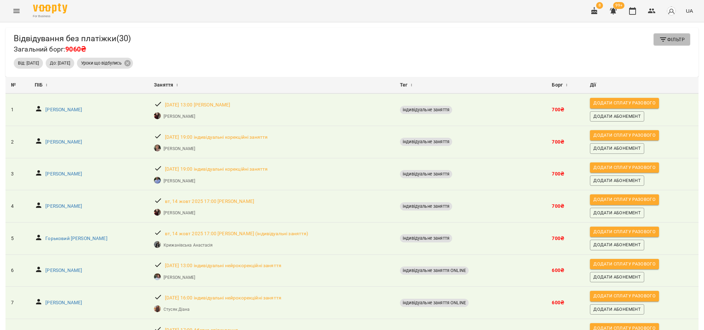
click at [662, 41] on span "Фільтр" at bounding box center [672, 39] width 26 height 8
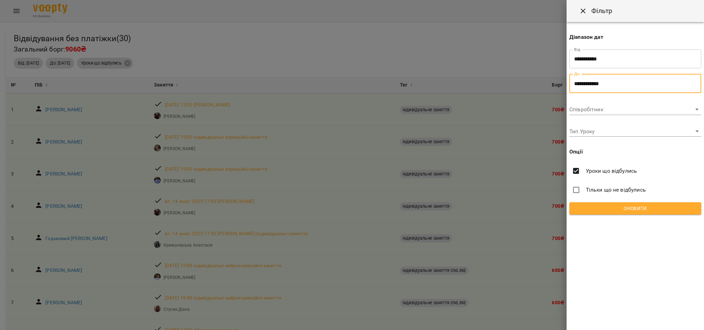
click at [593, 84] on input "**********" at bounding box center [635, 83] width 132 height 19
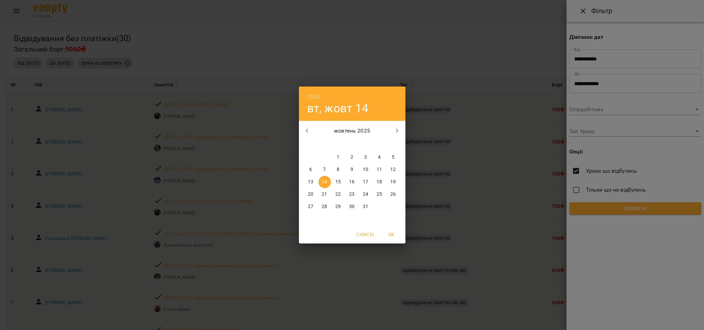
click at [309, 182] on p "13" at bounding box center [310, 182] width 5 height 7
type input "**********"
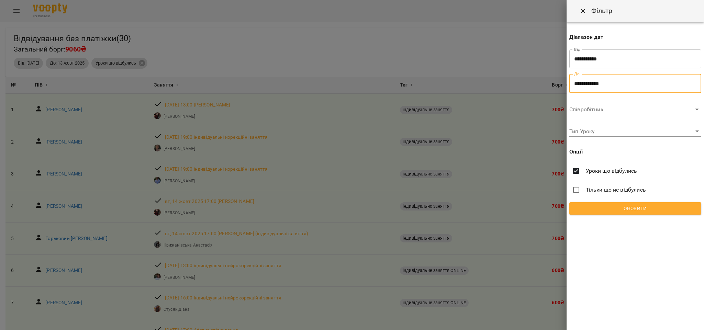
click at [665, 201] on div "**********" at bounding box center [635, 121] width 137 height 198
click at [665, 206] on span "Оновити" at bounding box center [635, 208] width 121 height 8
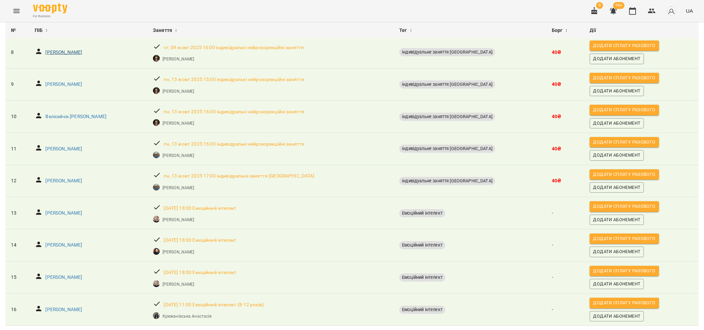
scroll to position [313, 0]
click at [82, 81] on p "Міняйло Кирило Максимович" at bounding box center [63, 84] width 37 height 7
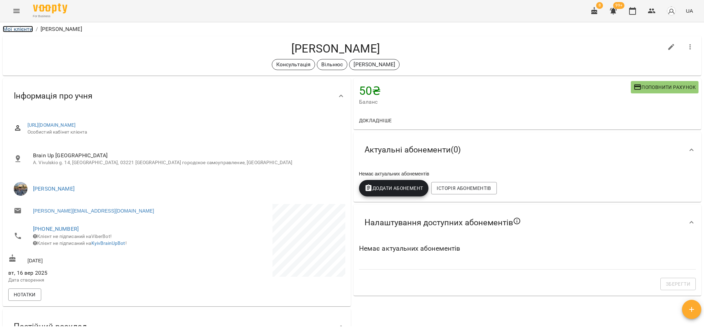
click at [15, 29] on link "Мої клієнти" at bounding box center [18, 29] width 30 height 7
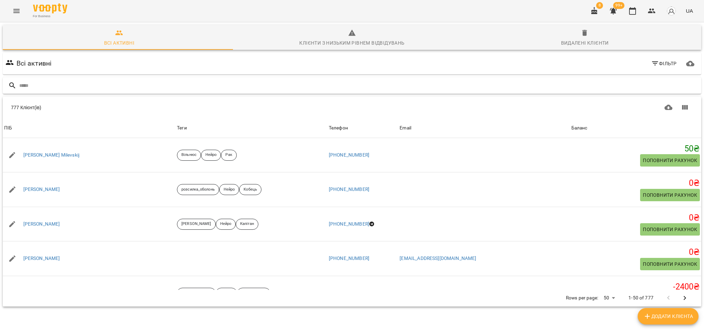
scroll to position [30, 0]
click at [652, 59] on span "Фільтр" at bounding box center [664, 63] width 26 height 8
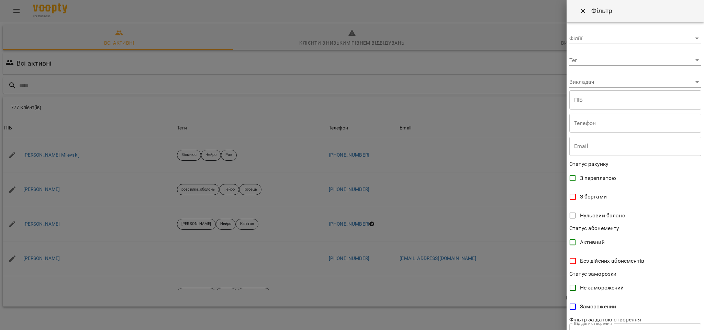
click at [590, 198] on span "З боргами" at bounding box center [593, 197] width 27 height 8
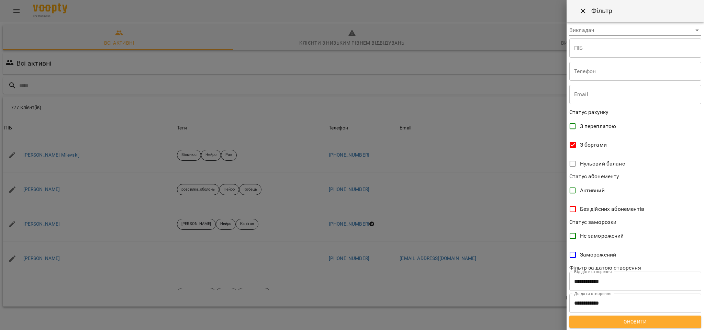
click at [617, 322] on span "Оновити" at bounding box center [635, 322] width 121 height 8
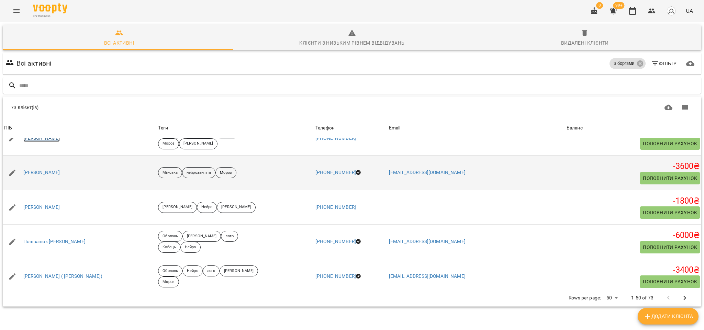
scroll to position [1593, 0]
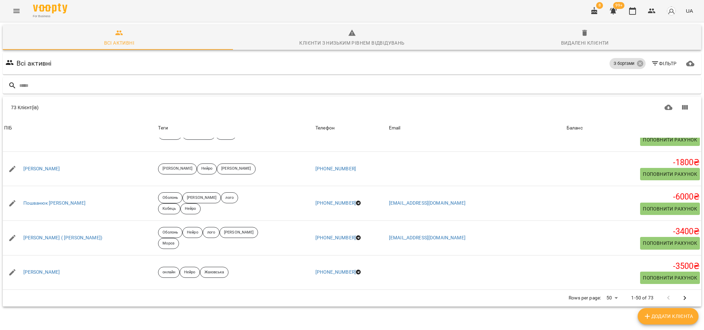
click at [681, 294] on icon "Next Page" at bounding box center [685, 298] width 8 height 8
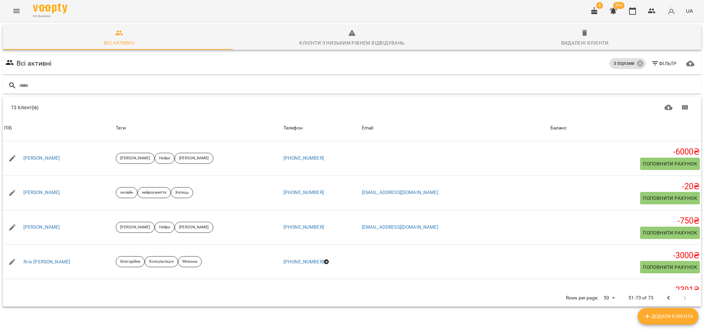
scroll to position [646, 0]
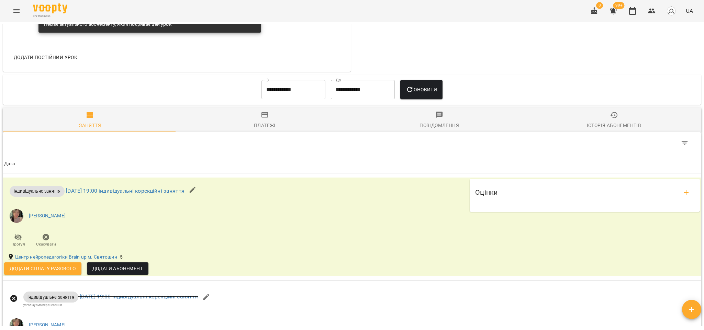
scroll to position [309, 0]
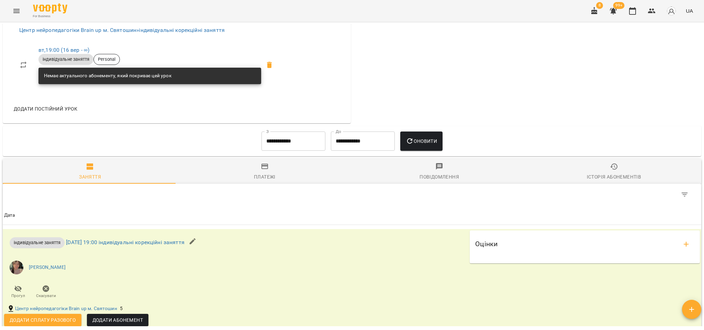
click at [276, 149] on input "**********" at bounding box center [293, 141] width 64 height 19
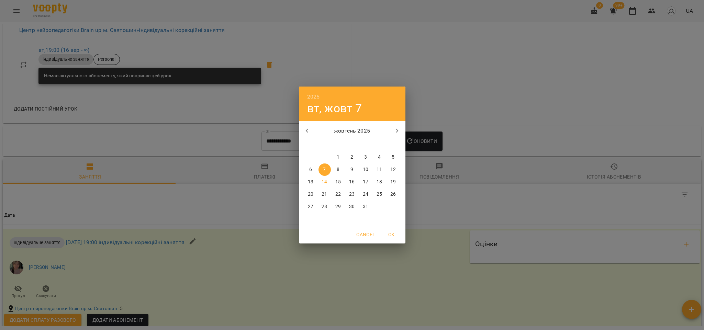
click at [307, 135] on button "button" at bounding box center [307, 131] width 16 height 16
click at [323, 159] on span "2" at bounding box center [325, 157] width 12 height 7
type input "**********"
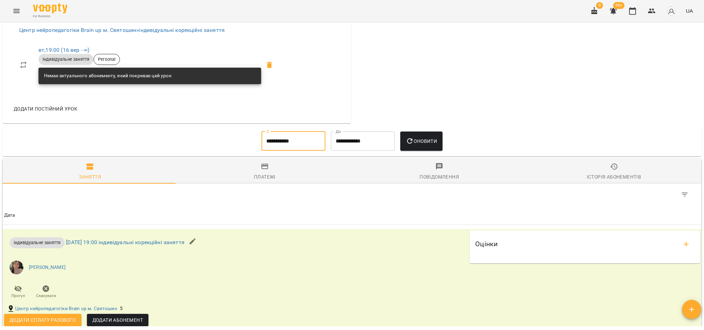
click at [445, 152] on div "Оновити" at bounding box center [422, 141] width 48 height 25
click at [434, 145] on span "Оновити" at bounding box center [421, 141] width 31 height 8
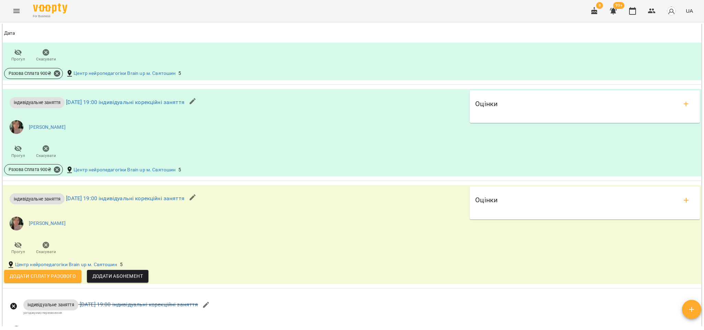
scroll to position [876, 0]
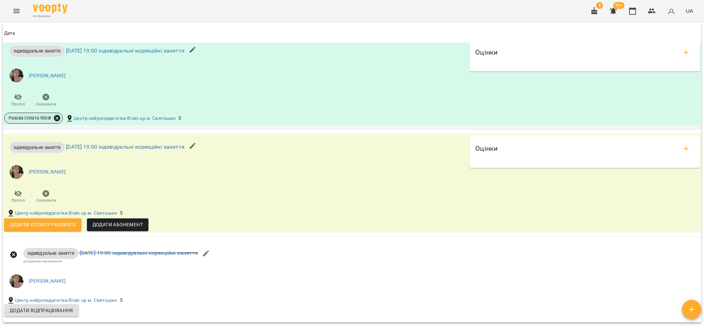
click at [58, 121] on icon at bounding box center [57, 118] width 6 height 6
click at [119, 148] on span "Скасувати" at bounding box center [107, 148] width 29 height 8
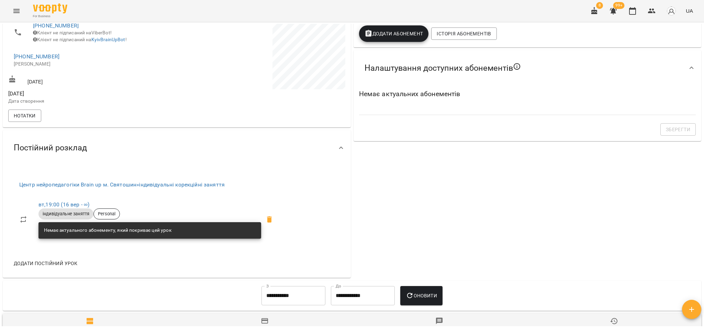
scroll to position [52, 0]
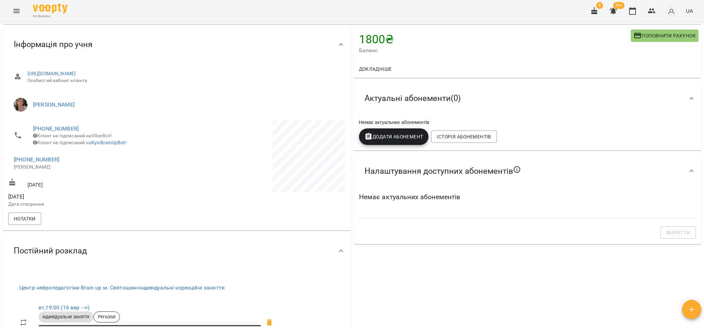
click at [386, 134] on span "Додати Абонемент" at bounding box center [394, 137] width 59 height 8
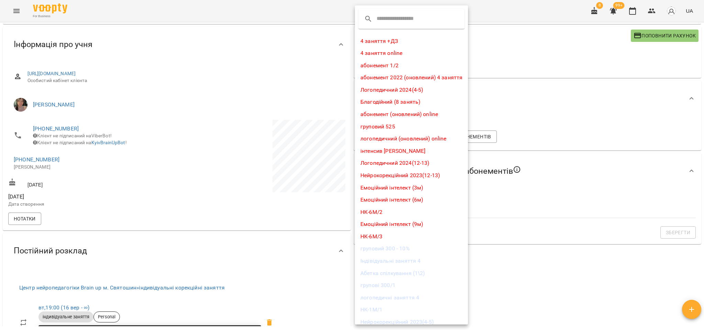
click at [388, 18] on input "text" at bounding box center [404, 18] width 54 height 11
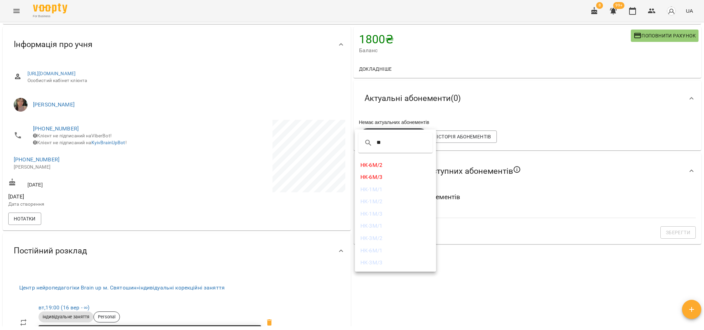
type input "**"
click at [386, 190] on li "НК-1М/1" at bounding box center [395, 189] width 81 height 12
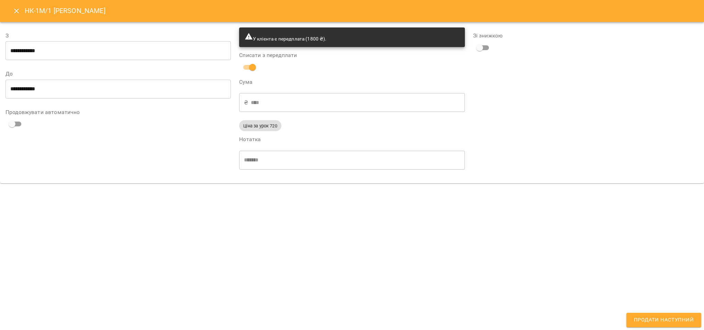
type input "**********"
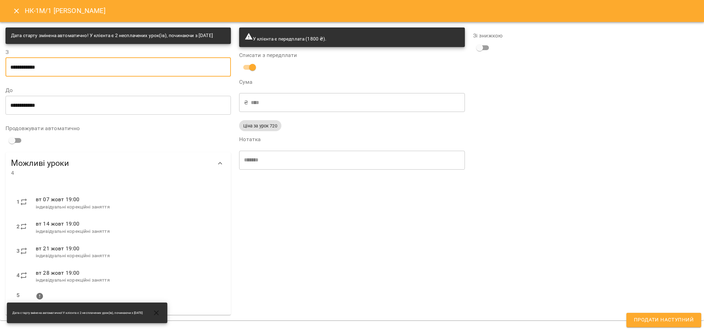
click at [74, 75] on input "**********" at bounding box center [117, 66] width 225 height 19
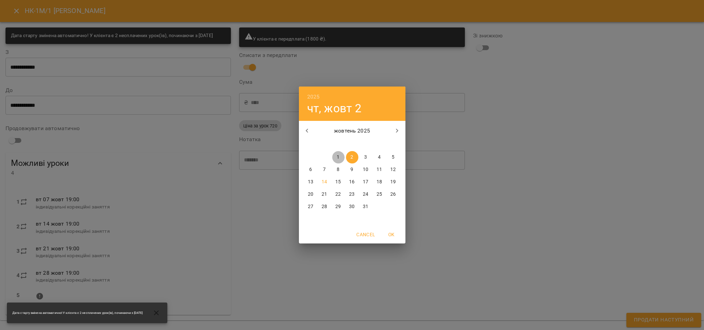
click at [337, 154] on p "1" at bounding box center [338, 157] width 3 height 7
type input "**********"
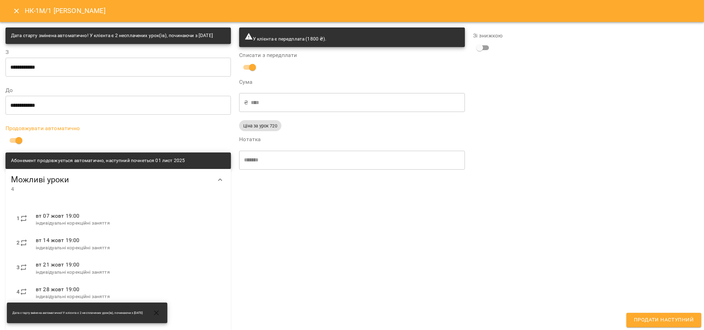
click at [662, 314] on button "Продати наступний" at bounding box center [663, 320] width 75 height 14
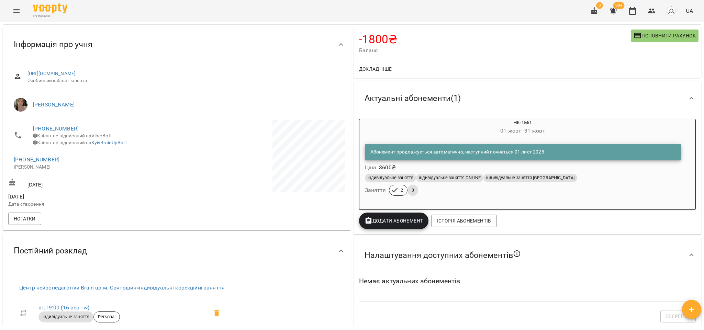
scroll to position [0, 0]
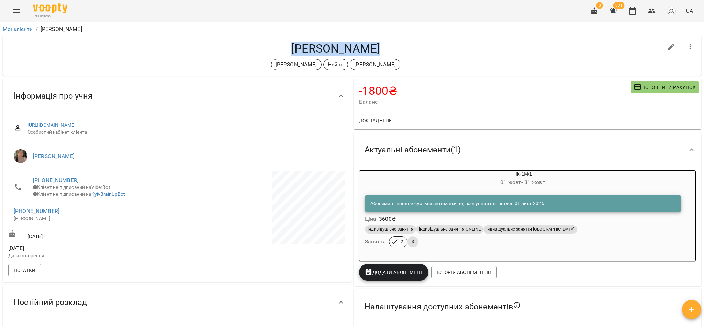
drag, startPoint x: 378, startPoint y: 51, endPoint x: 268, endPoint y: 53, distance: 109.6
click at [268, 53] on h4 "[PERSON_NAME]" at bounding box center [335, 49] width 655 height 14
copy h4 "[PERSON_NAME]"
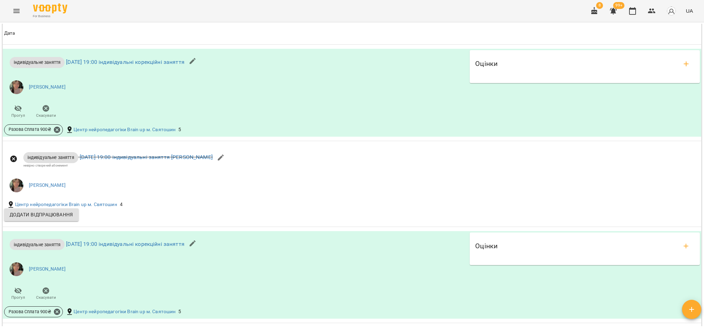
scroll to position [619, 0]
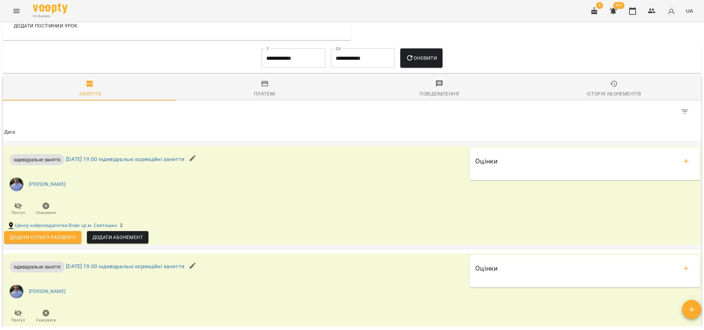
scroll to position [361, 0]
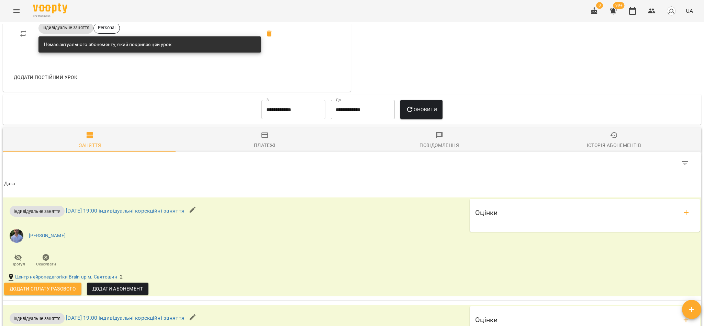
click at [309, 113] on input "**********" at bounding box center [293, 109] width 64 height 19
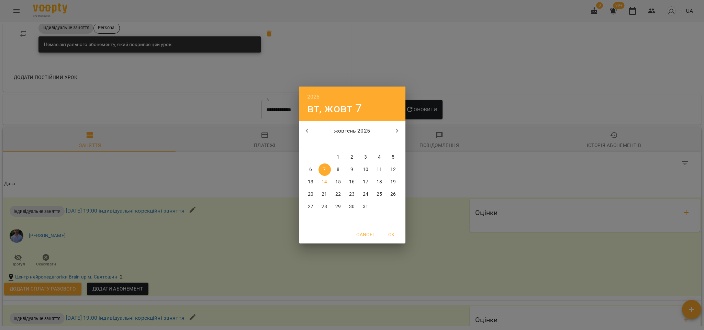
click at [309, 127] on icon "button" at bounding box center [307, 131] width 8 height 8
click at [311, 157] on p "1" at bounding box center [310, 157] width 3 height 7
type input "**********"
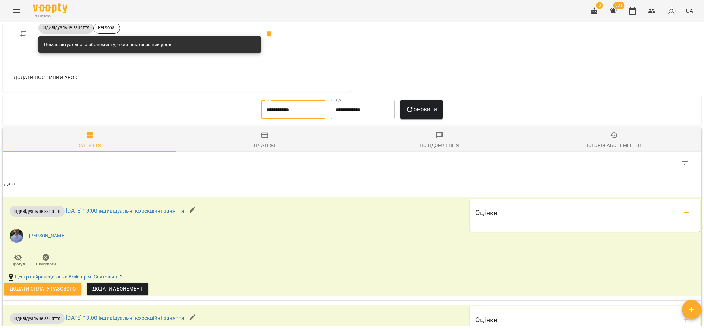
click at [422, 117] on button "Оновити" at bounding box center [421, 109] width 42 height 19
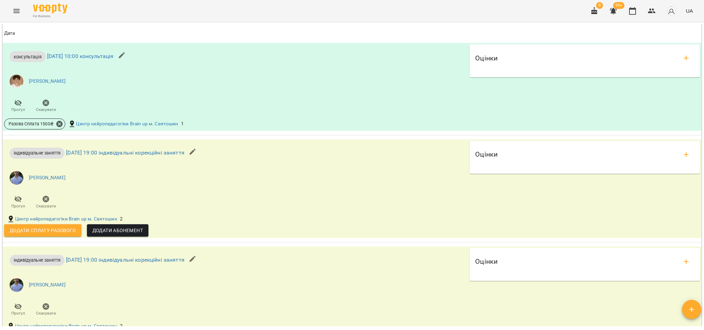
scroll to position [567, 0]
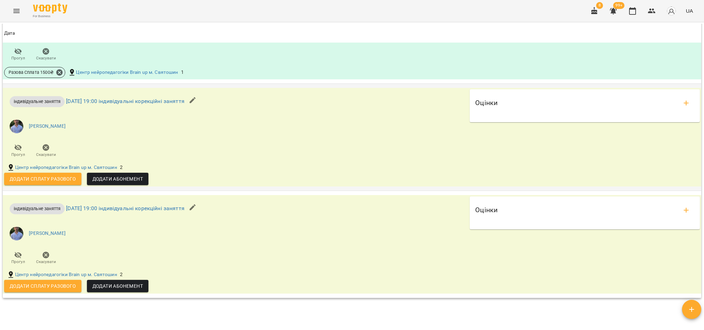
click at [75, 179] on span "Додати сплату разового" at bounding box center [43, 179] width 66 height 8
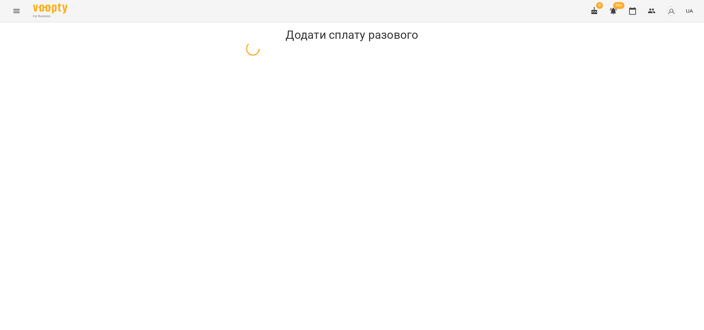
select select "**********"
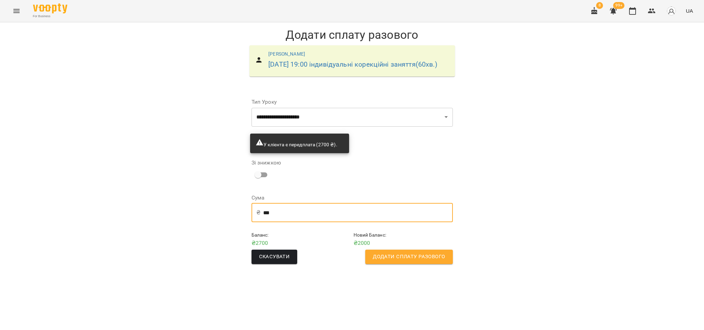
click at [297, 218] on input "***" at bounding box center [358, 212] width 190 height 19
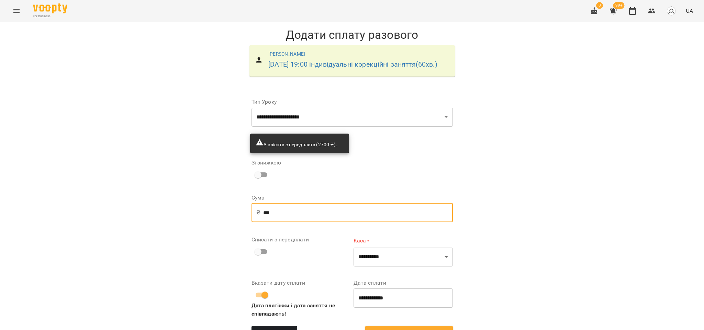
type input "***"
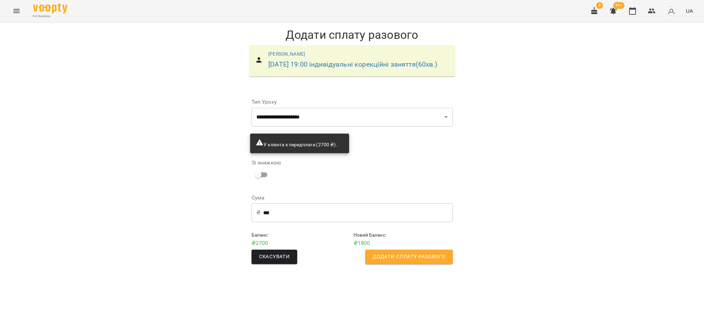
click at [407, 261] on span "Додати сплату разового" at bounding box center [409, 257] width 72 height 9
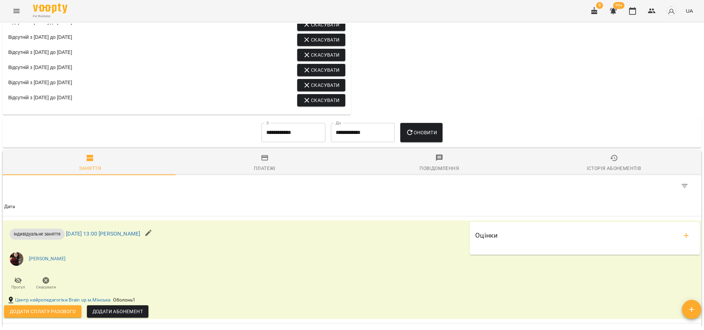
click at [611, 175] on button "Історія абонементів" at bounding box center [614, 163] width 175 height 25
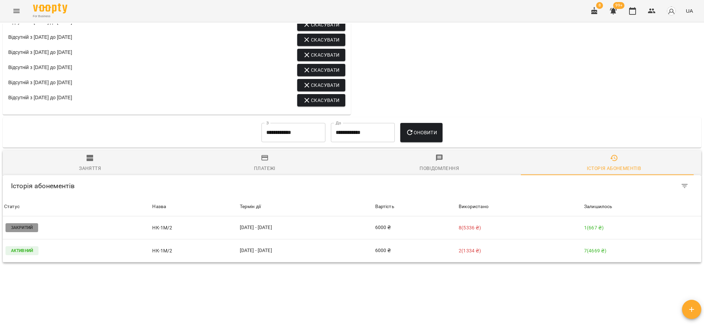
scroll to position [590, 0]
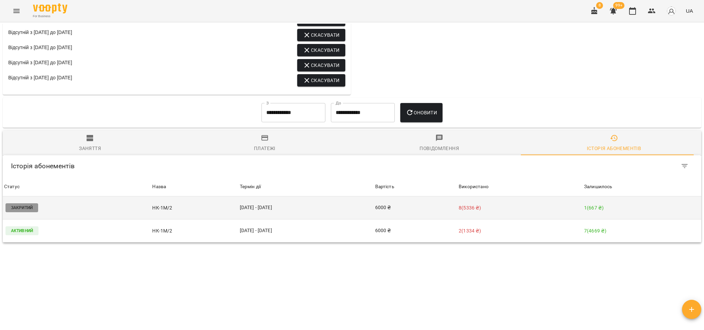
click at [255, 211] on td "[DATE] - [DATE]" at bounding box center [305, 208] width 135 height 23
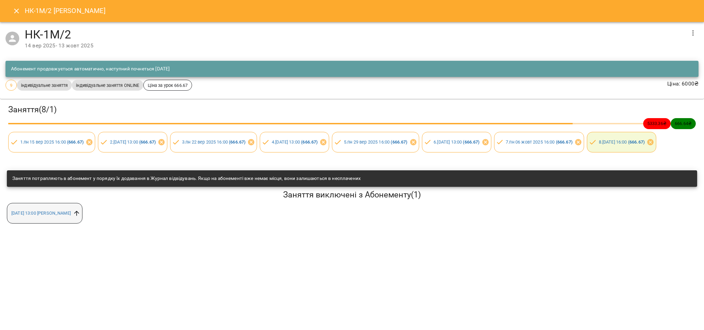
click at [80, 217] on icon at bounding box center [77, 214] width 8 height 8
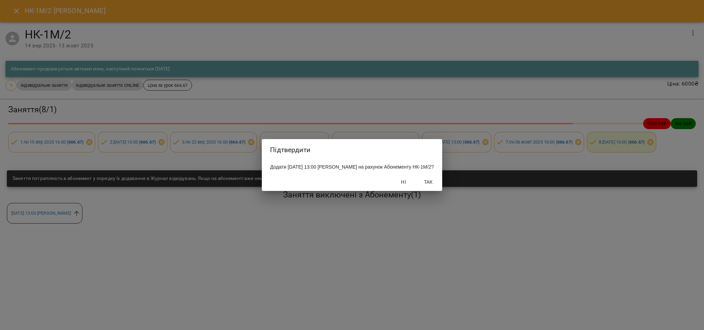
click at [437, 186] on span "Так" at bounding box center [428, 182] width 16 height 8
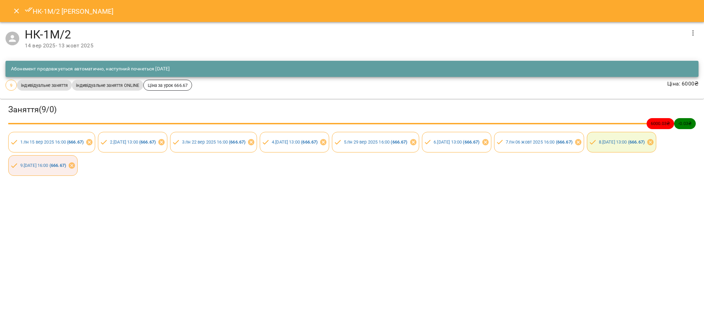
click at [15, 11] on icon "Close" at bounding box center [16, 11] width 8 height 8
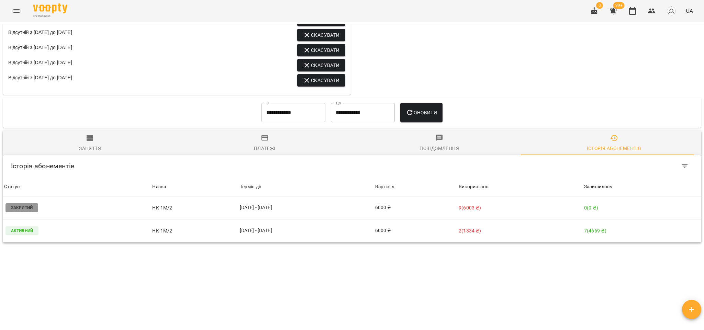
click at [86, 142] on span "Заняття" at bounding box center [90, 143] width 166 height 19
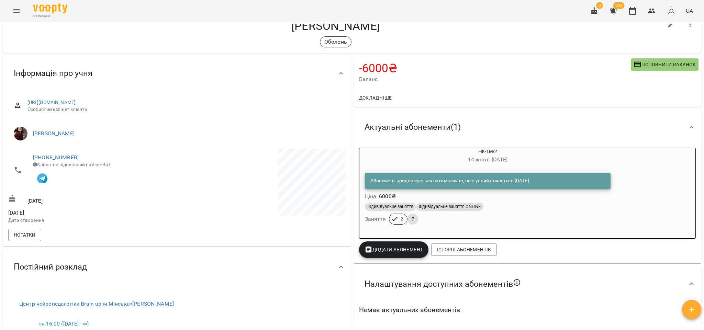
scroll to position [0, 0]
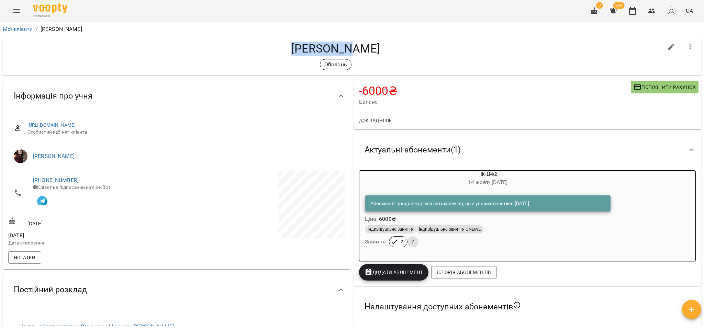
drag, startPoint x: 366, startPoint y: 50, endPoint x: 289, endPoint y: 46, distance: 77.4
click at [289, 46] on h4 "[PERSON_NAME]" at bounding box center [335, 49] width 655 height 14
copy h4 "[PERSON_NAME]"
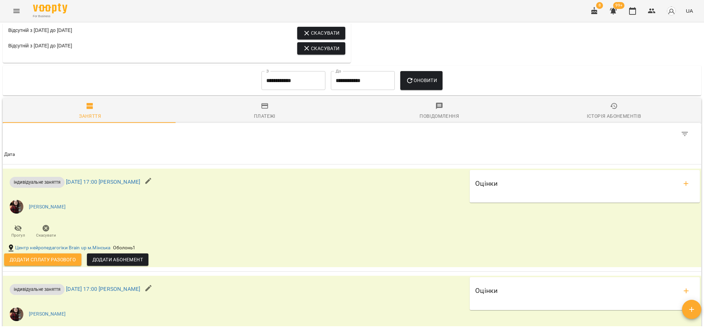
scroll to position [619, 0]
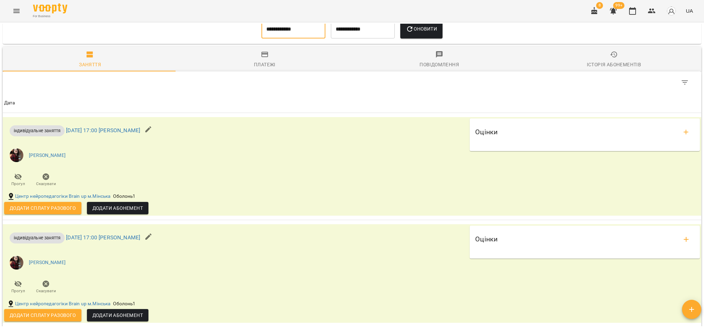
click at [289, 35] on input "**********" at bounding box center [293, 29] width 64 height 19
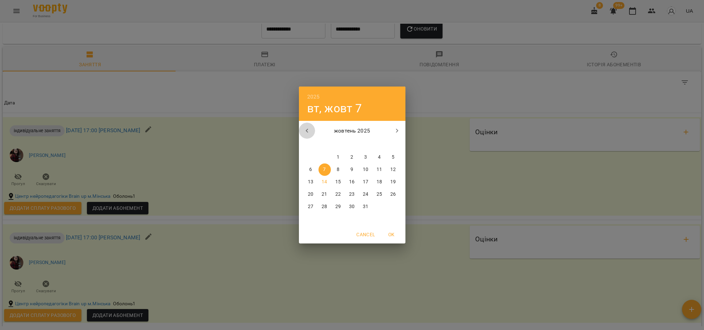
click at [309, 132] on icon "button" at bounding box center [307, 131] width 8 height 8
click at [315, 169] on span "8" at bounding box center [311, 169] width 12 height 7
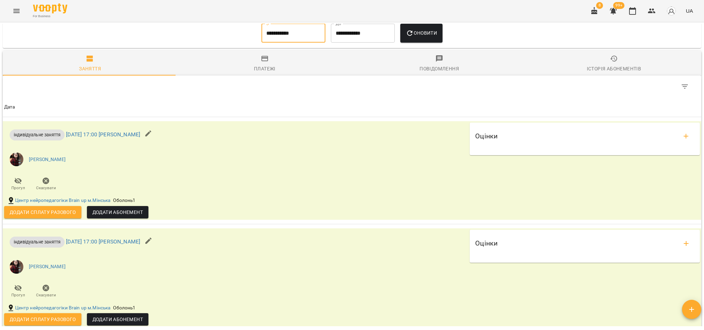
click at [413, 35] on icon "button" at bounding box center [410, 33] width 8 height 8
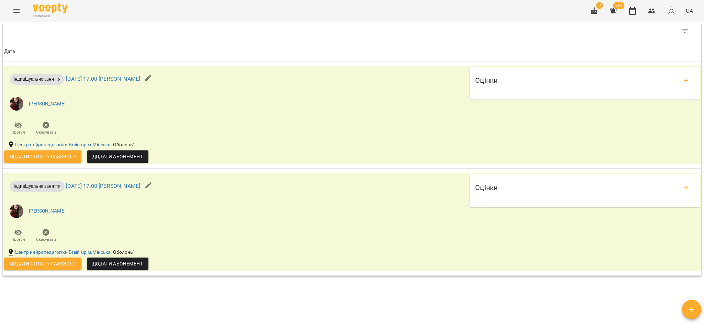
scroll to position [515, 0]
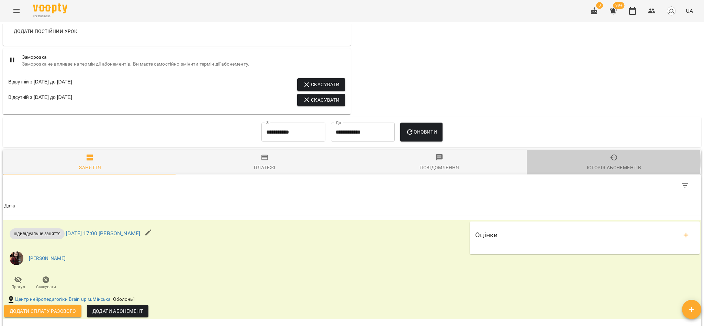
click at [584, 161] on span "Історія абонементів" at bounding box center [614, 163] width 166 height 19
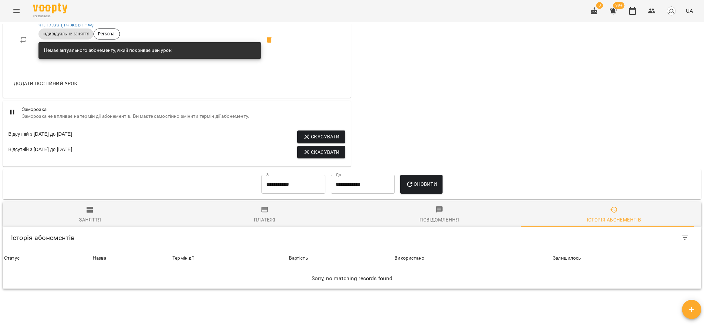
scroll to position [510, 0]
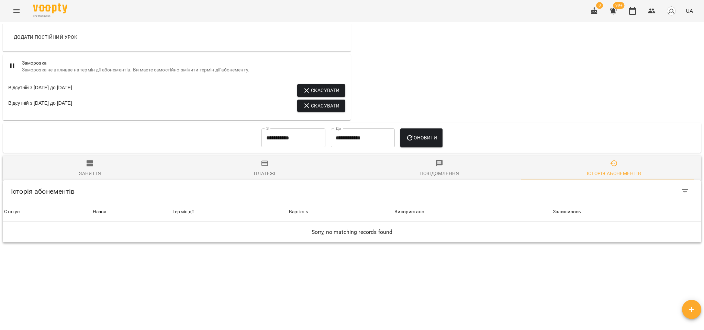
click at [298, 142] on input "**********" at bounding box center [293, 138] width 64 height 19
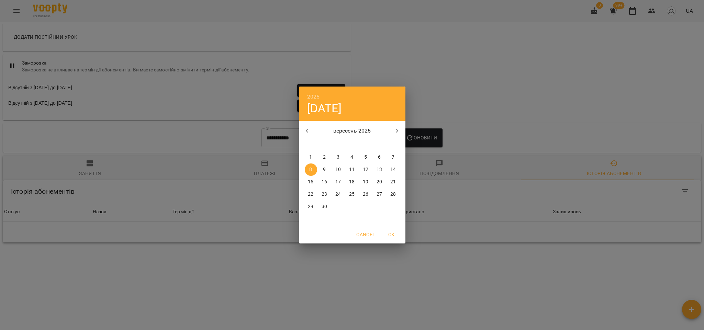
click at [304, 131] on icon "button" at bounding box center [307, 131] width 8 height 8
click at [350, 154] on button "1" at bounding box center [352, 157] width 12 height 12
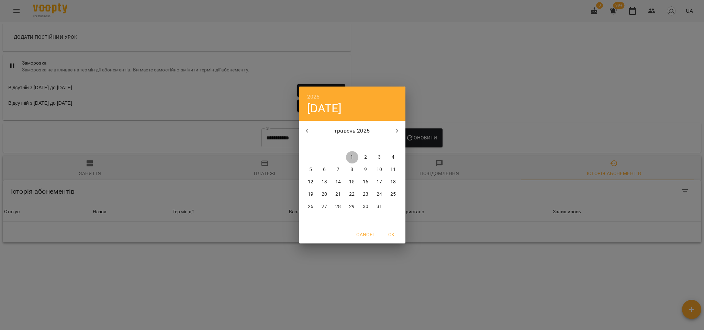
type input "**********"
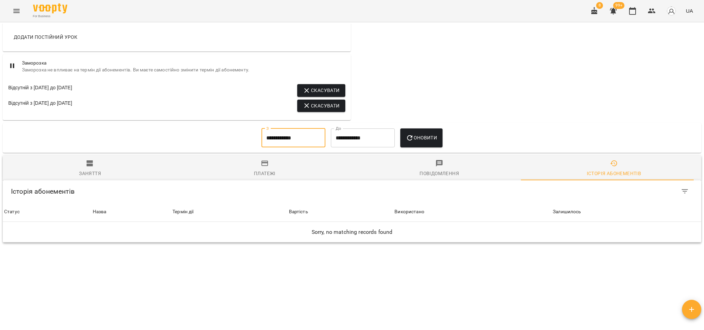
click at [434, 140] on span "Оновити" at bounding box center [421, 138] width 31 height 8
click at [89, 169] on div "Заняття" at bounding box center [90, 173] width 22 height 8
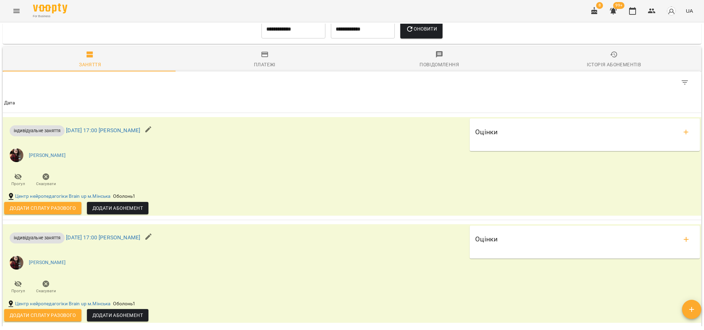
scroll to position [670, 0]
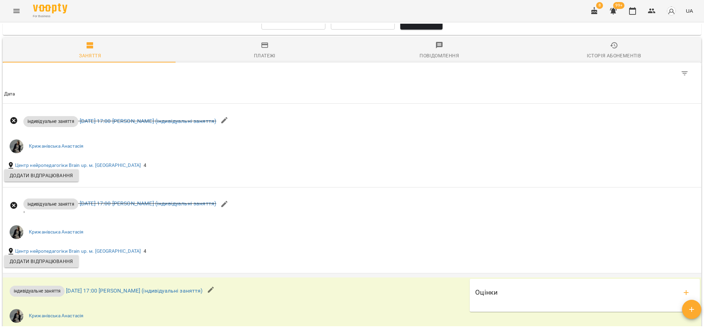
scroll to position [464, 0]
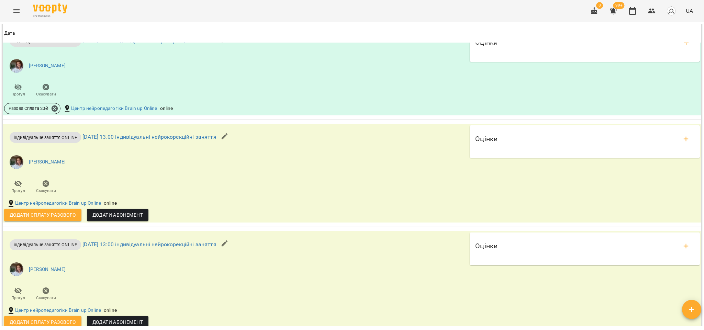
scroll to position [773, 0]
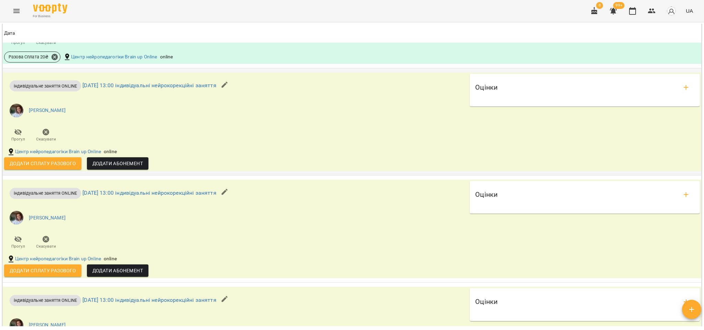
click at [45, 168] on span "Додати сплату разового" at bounding box center [43, 163] width 66 height 8
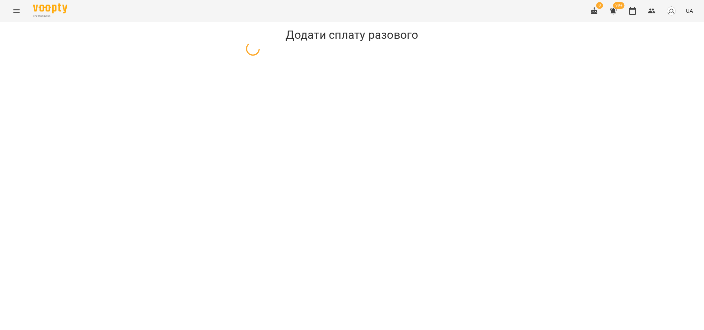
select select "**********"
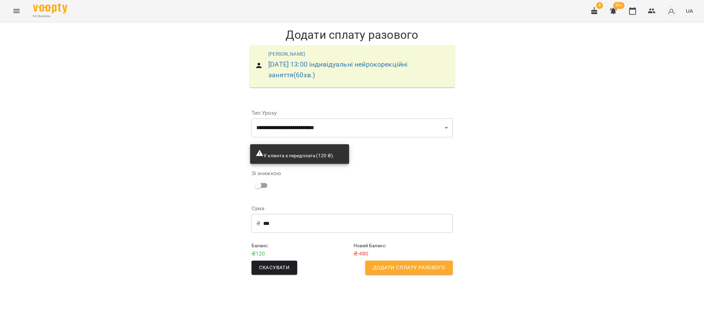
click at [292, 224] on input "***" at bounding box center [358, 223] width 190 height 19
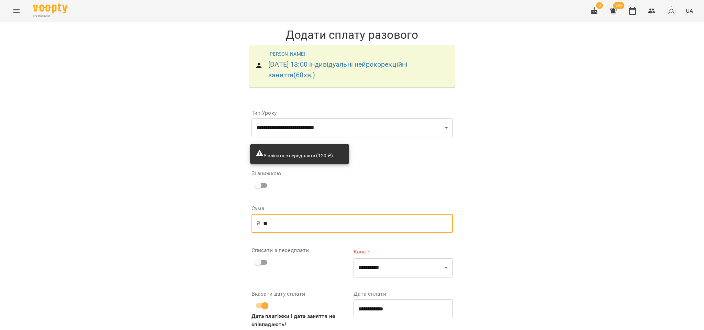
type input "**"
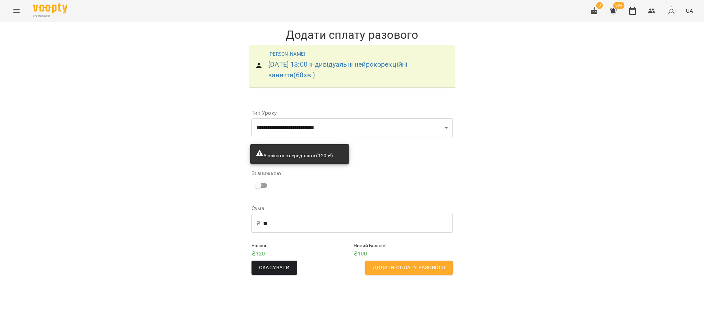
click at [401, 262] on button "Додати сплату разового" at bounding box center [408, 268] width 87 height 14
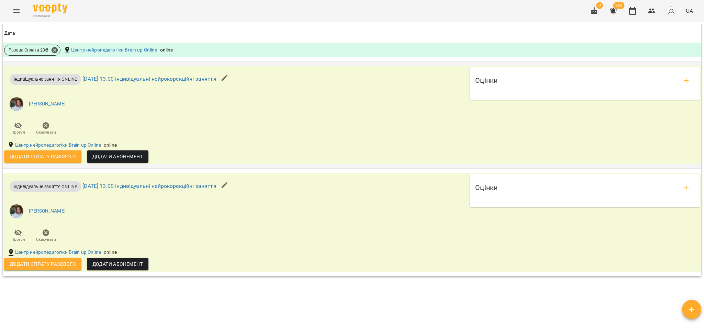
scroll to position [915, 0]
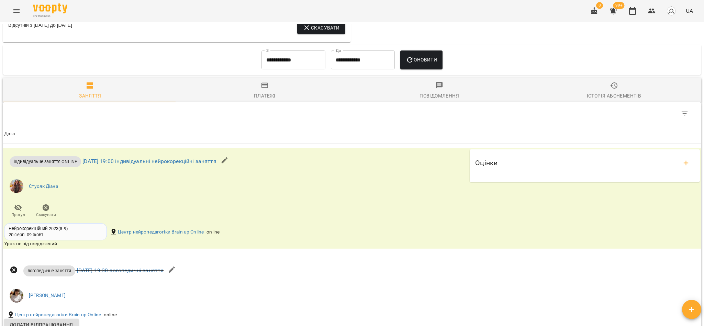
scroll to position [739, 0]
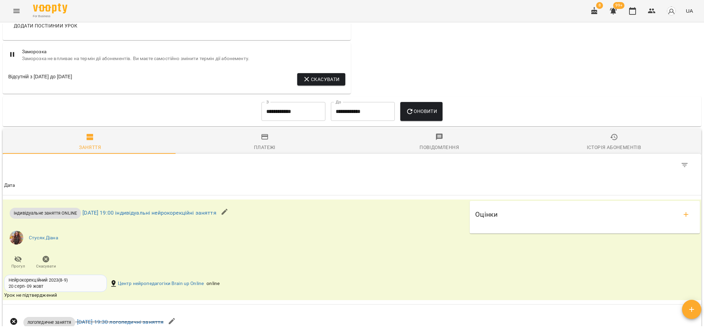
click at [313, 117] on input "**********" at bounding box center [293, 111] width 64 height 19
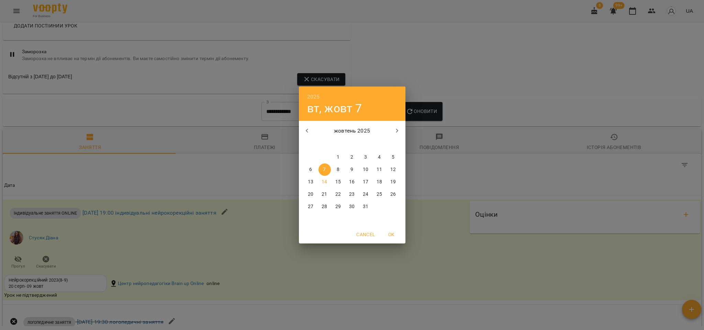
click at [308, 134] on icon "button" at bounding box center [307, 131] width 8 height 8
click at [312, 157] on p "1" at bounding box center [310, 157] width 3 height 7
type input "**********"
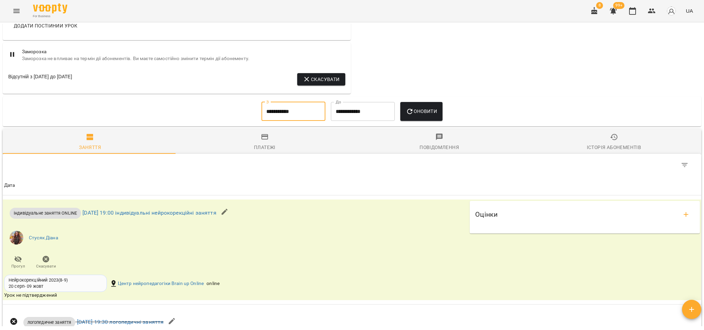
click at [415, 124] on div "Оновити" at bounding box center [422, 111] width 48 height 25
click at [416, 119] on button "Оновити" at bounding box center [421, 111] width 42 height 19
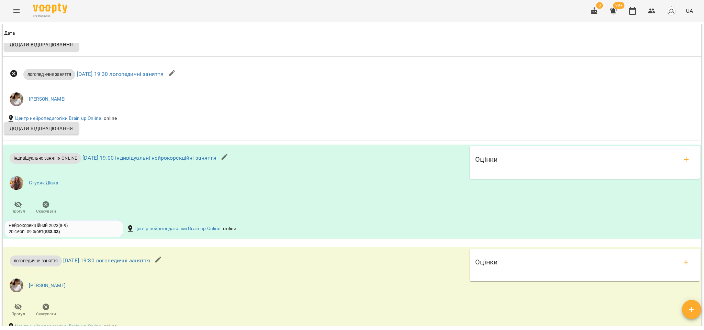
scroll to position [3059, 0]
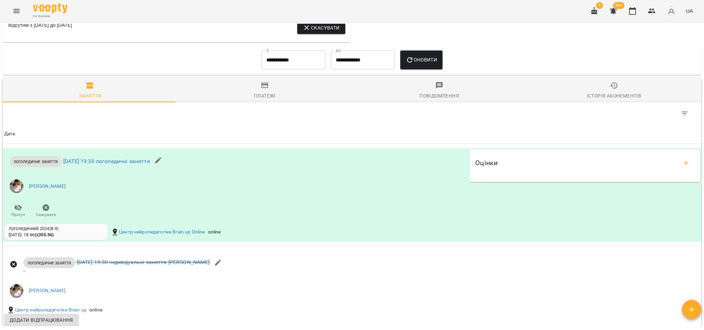
click at [603, 96] on div "Історія абонементів" at bounding box center [614, 96] width 54 height 8
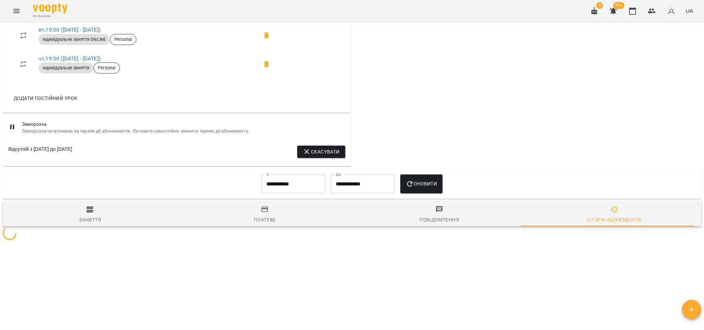
scroll to position [764, 0]
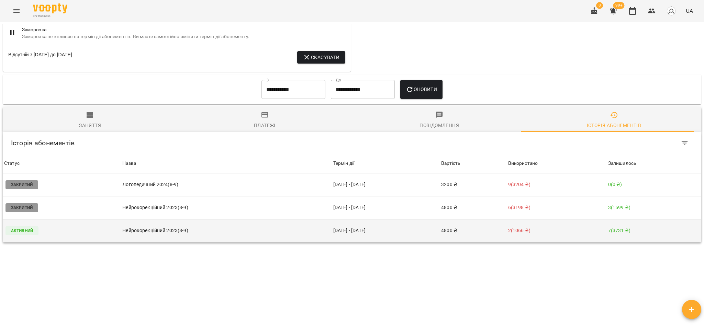
click at [172, 234] on p "Нейрокорекційний 2023(8-9)" at bounding box center [226, 230] width 208 height 7
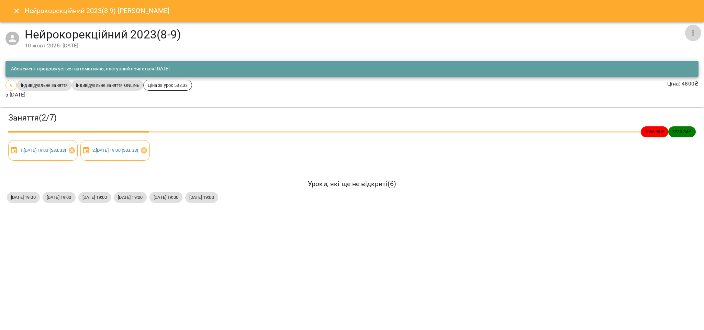
click at [696, 31] on icon "button" at bounding box center [693, 33] width 8 height 8
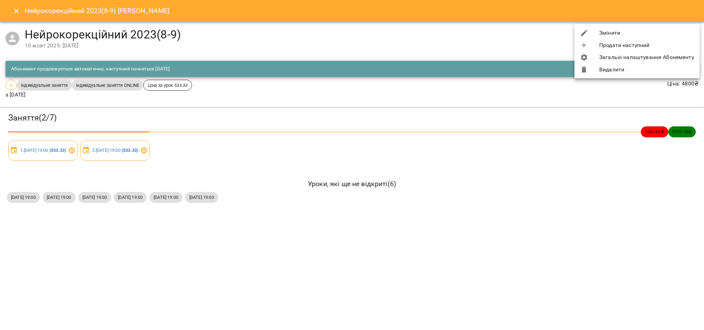
click at [624, 33] on li "Змінити" at bounding box center [637, 33] width 125 height 12
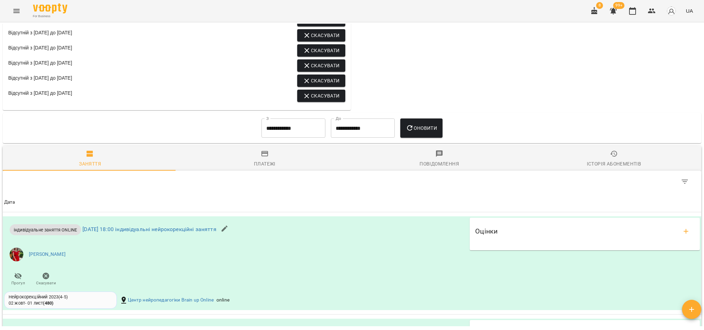
scroll to position [693, 0]
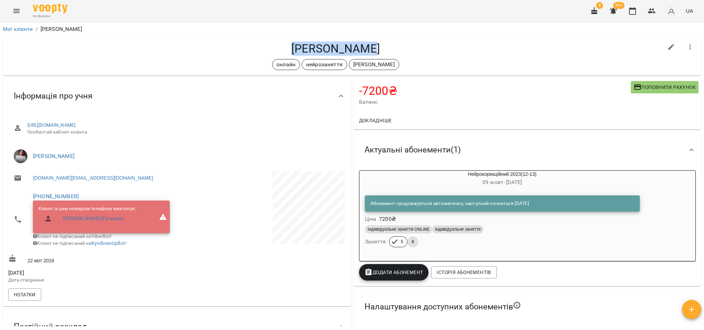
drag, startPoint x: 352, startPoint y: 48, endPoint x: 283, endPoint y: 51, distance: 68.1
click at [283, 51] on h4 "Банах Поліна" at bounding box center [335, 49] width 655 height 14
copy h4 "Банах Поліна"
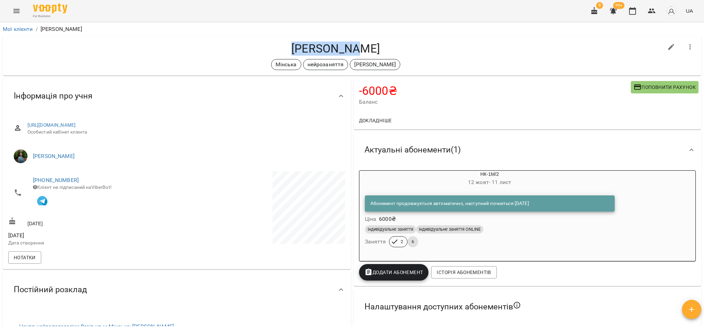
drag, startPoint x: 364, startPoint y: 49, endPoint x: 297, endPoint y: 45, distance: 67.5
click at [297, 45] on h4 "Бабак Олег" at bounding box center [335, 49] width 655 height 14
copy h4 "Бабак Олег"
click at [27, 262] on span "Нотатки" at bounding box center [25, 258] width 22 height 8
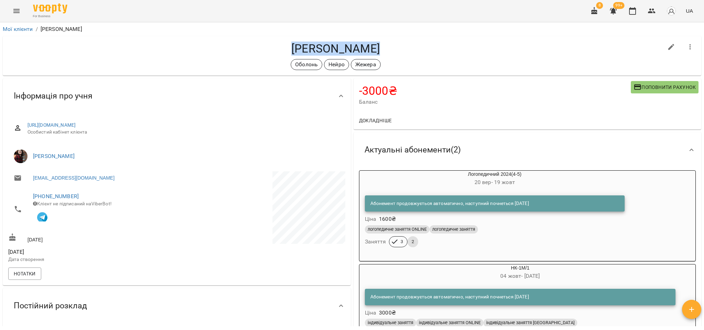
drag, startPoint x: 377, startPoint y: 51, endPoint x: 270, endPoint y: 52, distance: 106.2
click at [270, 52] on h4 "Беляєва Злата" at bounding box center [335, 49] width 655 height 14
copy h4 "Беляєва Злата"
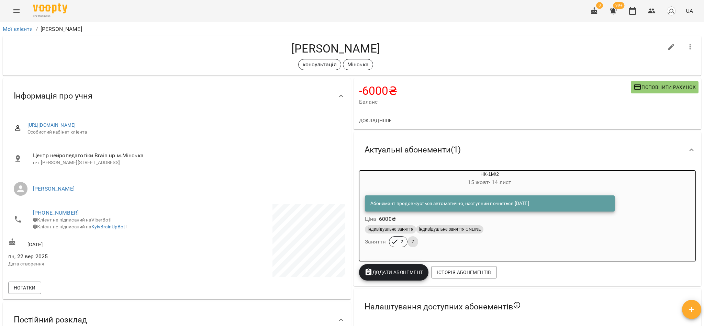
drag, startPoint x: 396, startPoint y: 50, endPoint x: 273, endPoint y: 51, distance: 123.0
click at [273, 51] on h4 "[PERSON_NAME]" at bounding box center [335, 49] width 655 height 14
copy h4 "[PERSON_NAME]"
click at [26, 291] on span "Нотатки" at bounding box center [25, 288] width 22 height 8
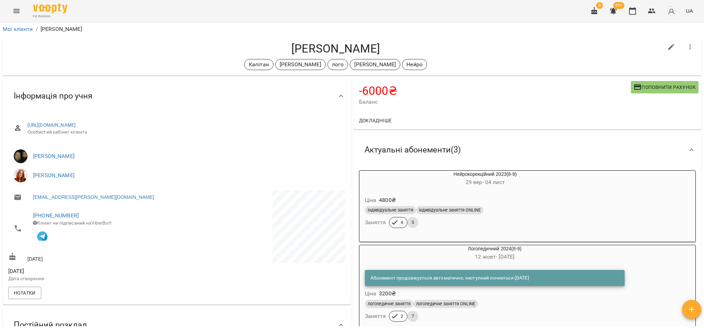
drag, startPoint x: 390, startPoint y: 48, endPoint x: 278, endPoint y: 47, distance: 112.0
click at [278, 47] on h4 "Богдан Осадчук" at bounding box center [335, 49] width 655 height 14
copy h4 "Богдан Осадчук"
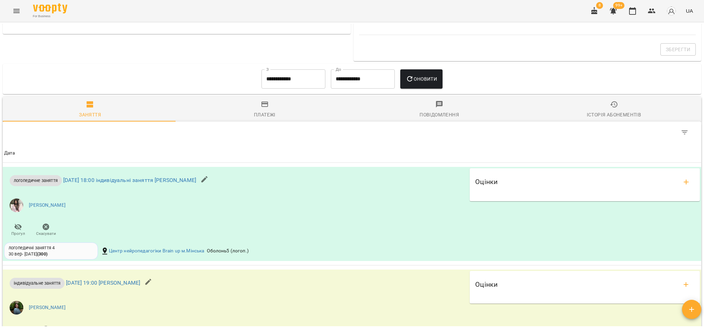
scroll to position [753, 0]
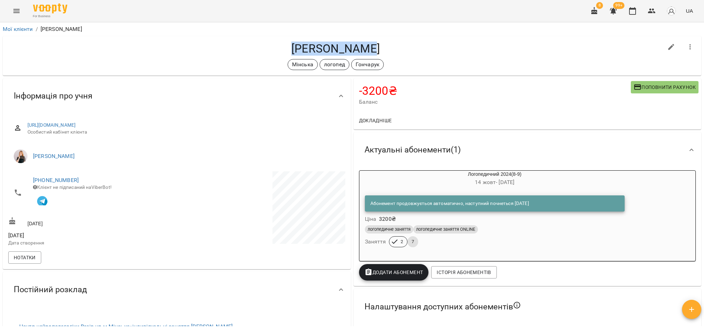
drag, startPoint x: 378, startPoint y: 44, endPoint x: 276, endPoint y: 46, distance: 102.8
click at [276, 46] on h4 "Галаш Данило" at bounding box center [335, 49] width 655 height 14
copy h4 "Галаш Данило"
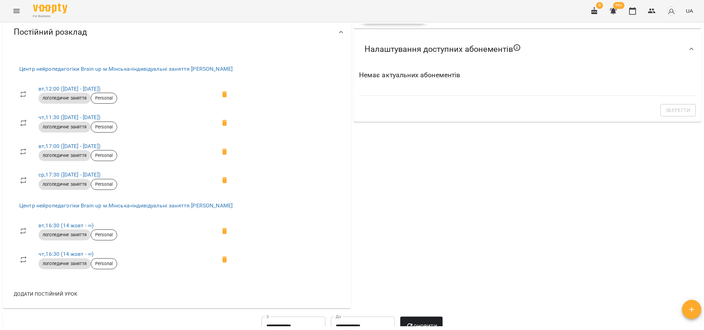
scroll to position [155, 0]
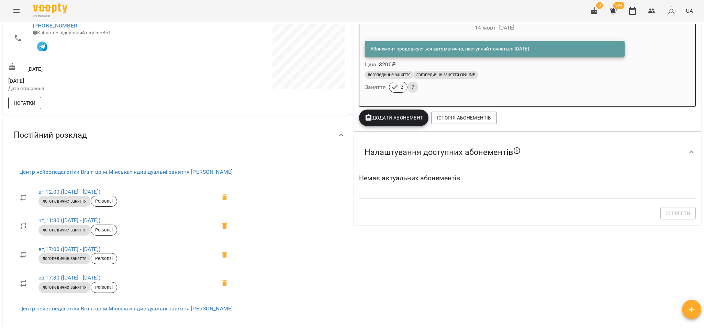
click at [16, 105] on span "Нотатки" at bounding box center [25, 103] width 22 height 8
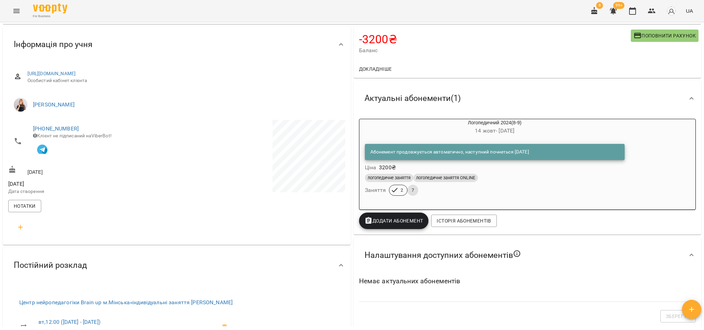
scroll to position [0, 0]
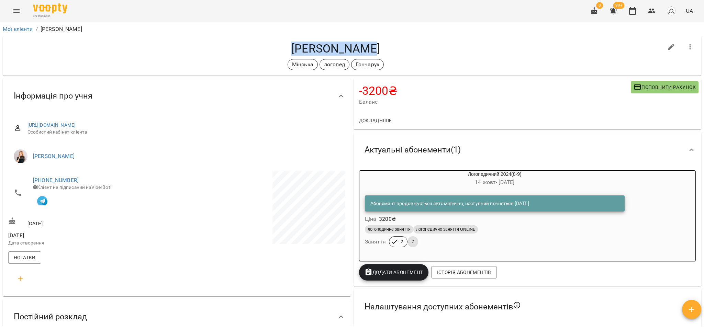
copy h4 "Галаш Данило"
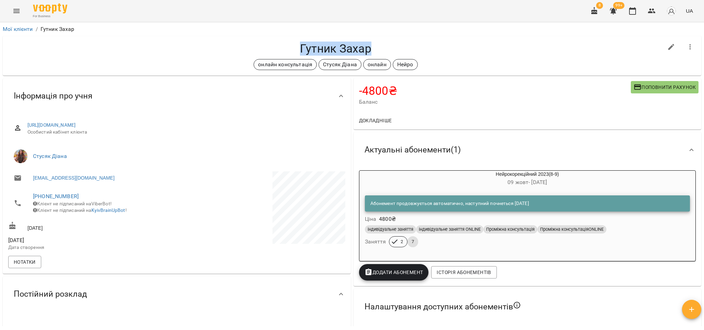
drag, startPoint x: 369, startPoint y: 49, endPoint x: 283, endPoint y: 51, distance: 86.6
click at [283, 51] on h4 "Гутник Захар" at bounding box center [335, 49] width 655 height 14
copy h4 "Гутник Захар"
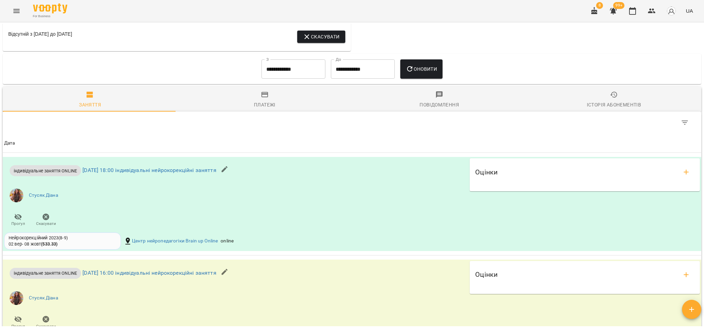
scroll to position [825, 0]
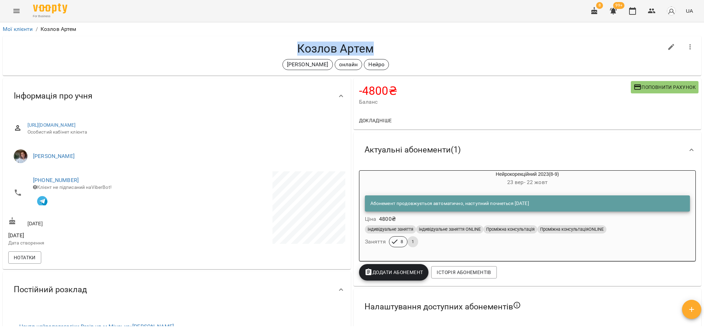
drag, startPoint x: 379, startPoint y: 54, endPoint x: 274, endPoint y: 51, distance: 104.5
click at [274, 51] on h4 "Козлов Артем" at bounding box center [335, 49] width 655 height 14
copy h4 "Козлов Артем"
click at [34, 264] on button "Нотатки" at bounding box center [24, 258] width 33 height 12
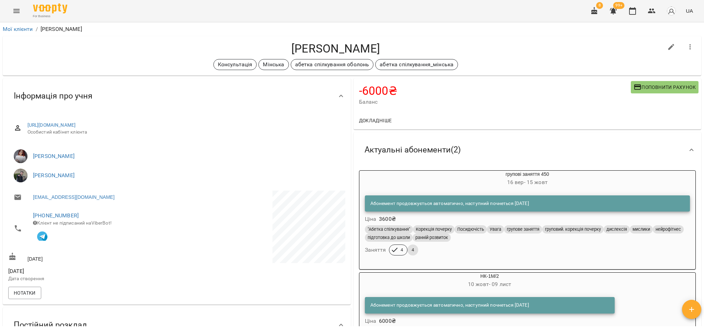
drag, startPoint x: 407, startPoint y: 47, endPoint x: 266, endPoint y: 49, distance: 140.2
click at [266, 49] on h4 "Костівський Максим" at bounding box center [335, 49] width 655 height 14
copy h4 "Костівський Максим"
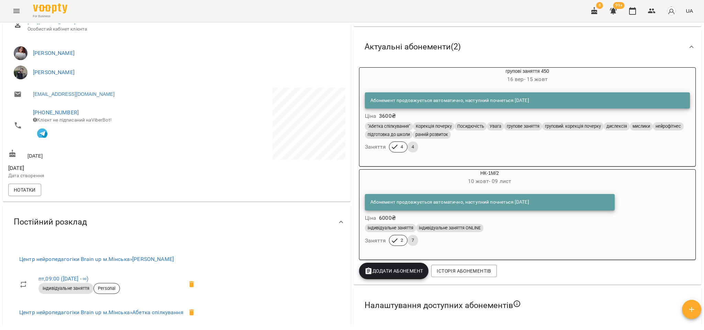
scroll to position [361, 0]
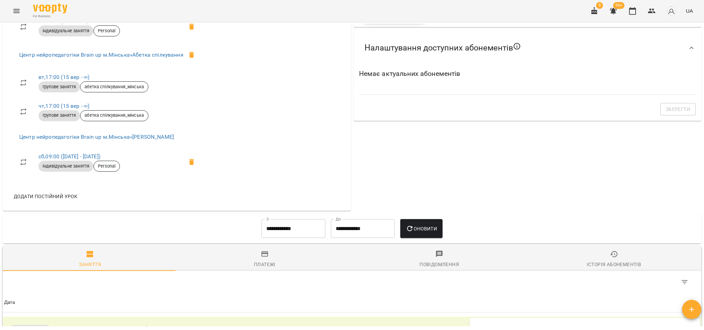
click at [572, 260] on span "Історія абонементів" at bounding box center [614, 259] width 166 height 19
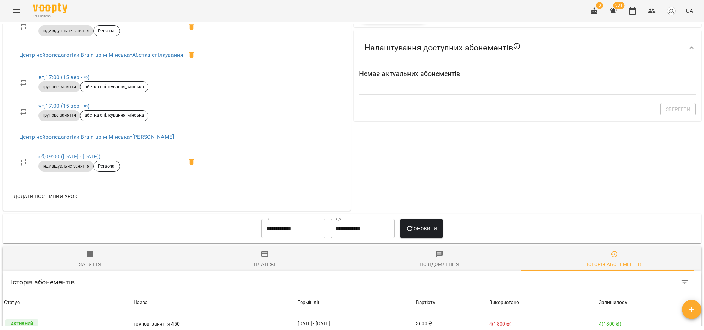
scroll to position [480, 0]
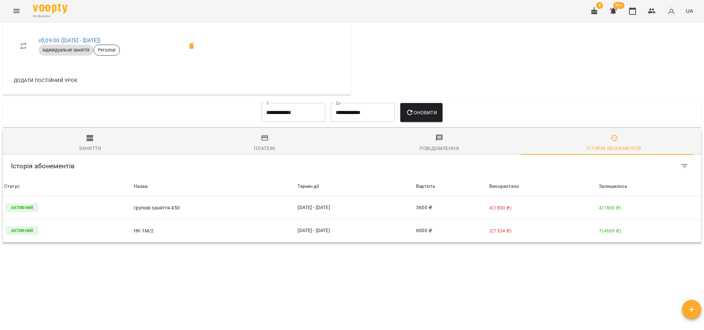
click at [290, 118] on input "**********" at bounding box center [293, 112] width 64 height 19
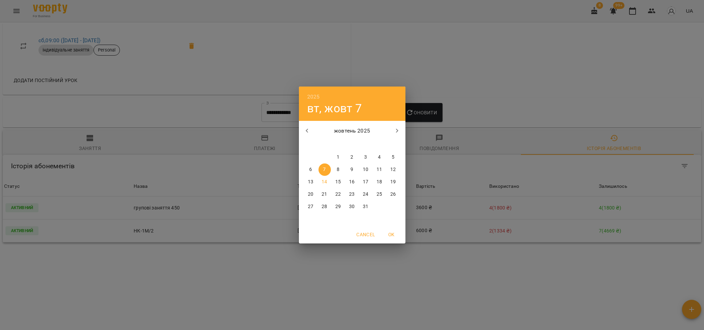
click at [309, 133] on icon "button" at bounding box center [307, 131] width 8 height 8
click at [313, 157] on span "1" at bounding box center [311, 157] width 12 height 7
type input "**********"
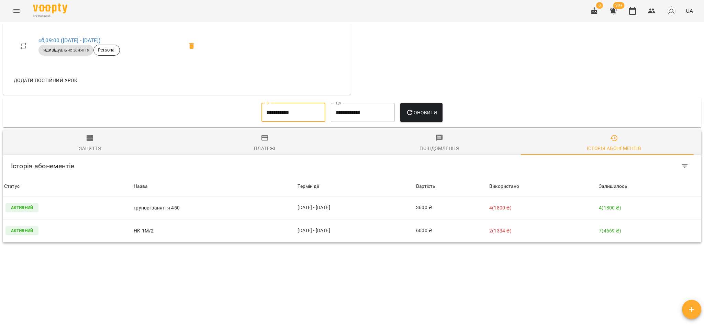
click at [426, 120] on button "Оновити" at bounding box center [421, 112] width 42 height 19
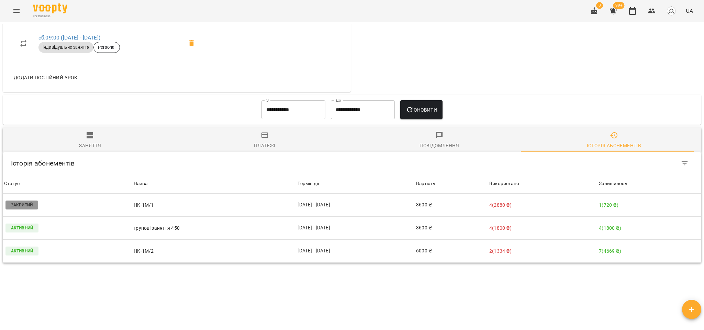
click at [89, 145] on div "Заняття" at bounding box center [90, 146] width 22 height 8
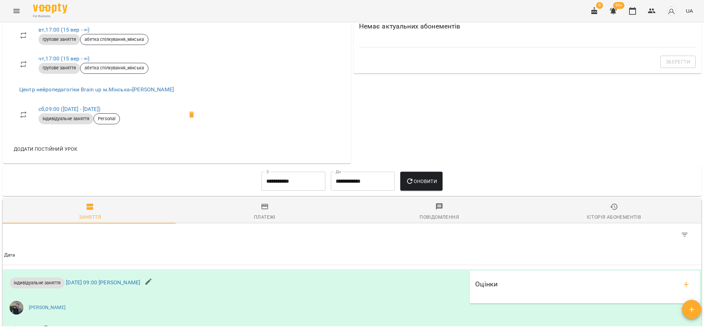
scroll to position [119, 0]
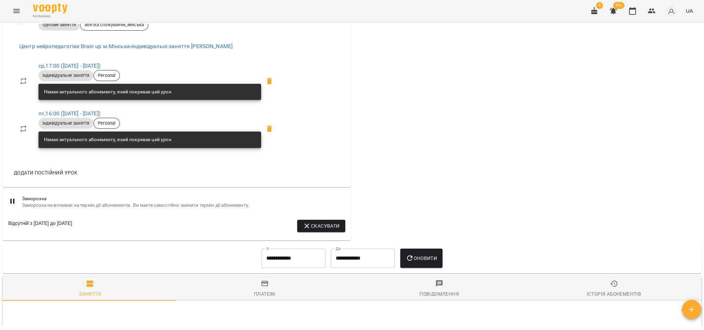
scroll to position [722, 0]
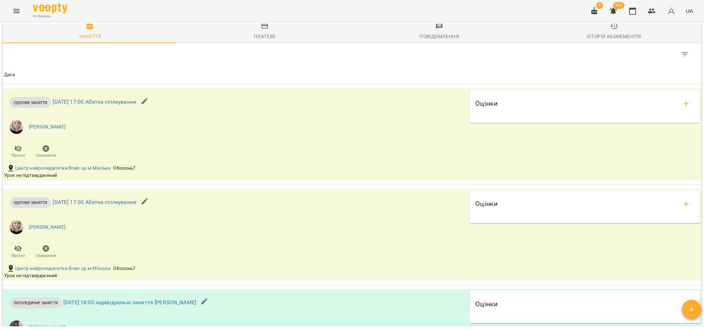
click at [600, 40] on div "Історія абонементів" at bounding box center [614, 36] width 54 height 8
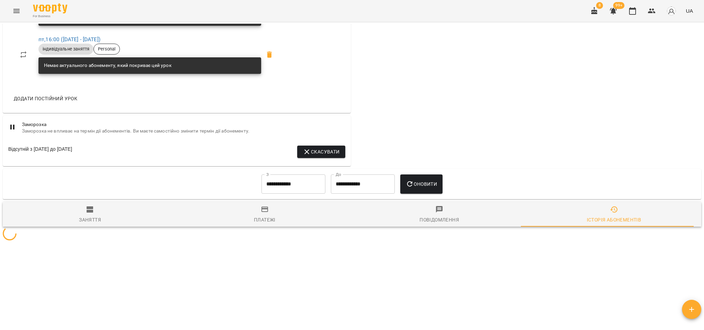
scroll to position [635, 0]
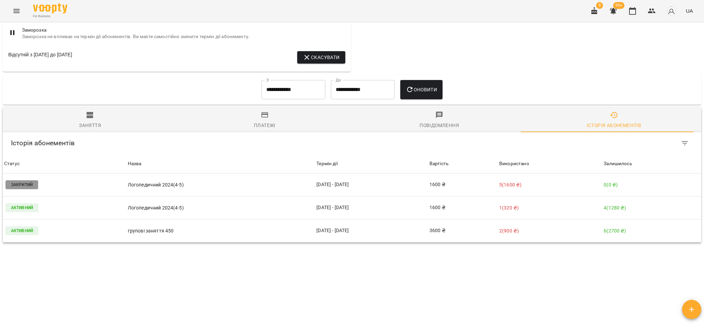
click at [93, 116] on span "Заняття" at bounding box center [90, 120] width 166 height 19
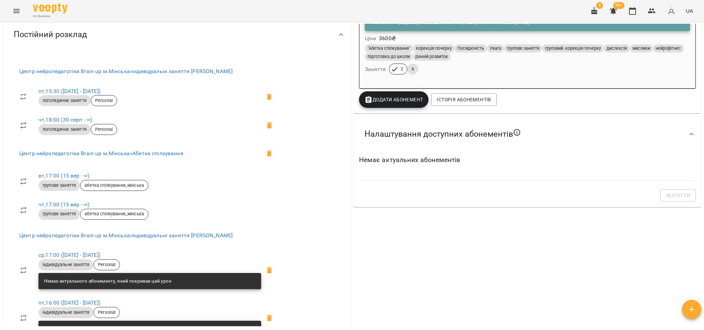
scroll to position [120, 0]
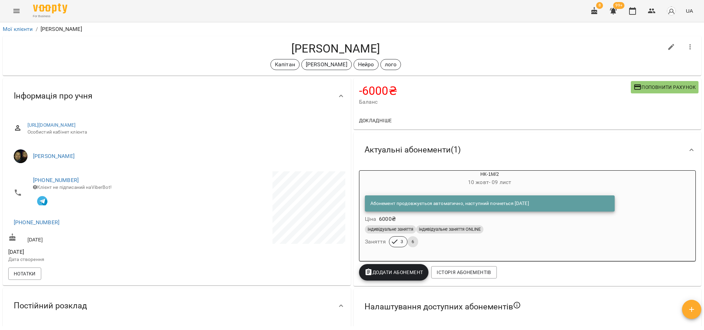
drag, startPoint x: 385, startPoint y: 44, endPoint x: 269, endPoint y: 53, distance: 115.8
click at [269, 53] on h4 "[PERSON_NAME]" at bounding box center [335, 49] width 655 height 14
copy h4 "[PERSON_NAME]"
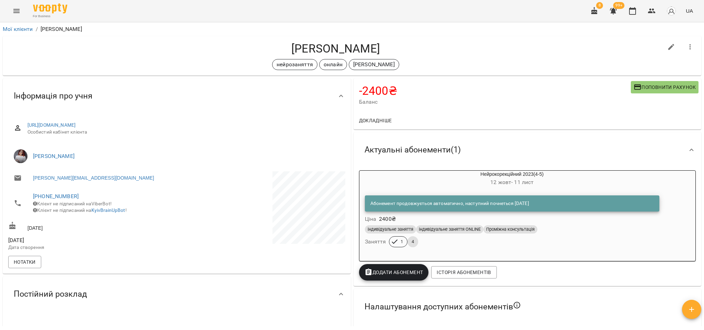
drag, startPoint x: 387, startPoint y: 52, endPoint x: 282, endPoint y: 51, distance: 104.8
click at [282, 51] on h4 "[PERSON_NAME]" at bounding box center [335, 49] width 655 height 14
copy h4 "[PERSON_NAME]"
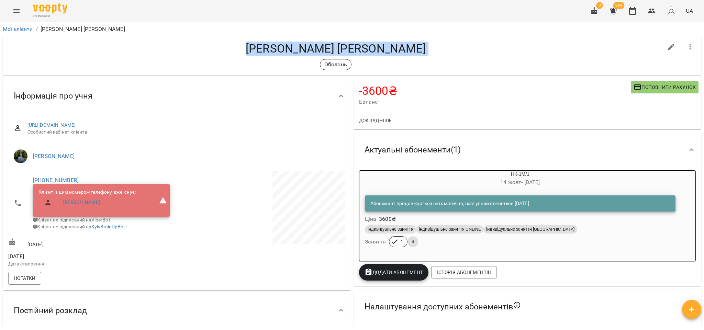
drag, startPoint x: 387, startPoint y: 56, endPoint x: 280, endPoint y: 50, distance: 106.7
click at [280, 50] on div "[PERSON_NAME] [PERSON_NAME]" at bounding box center [335, 56] width 655 height 29
copy div "[PERSON_NAME] [PERSON_NAME]"
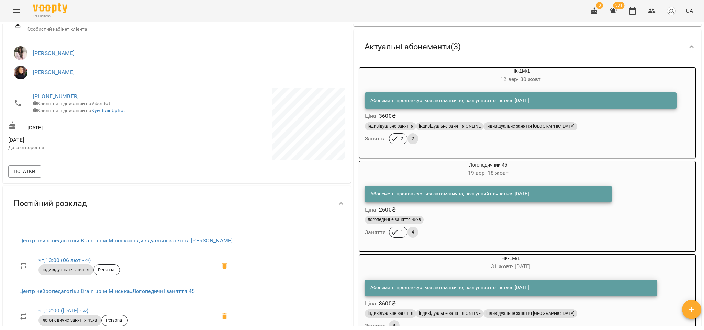
scroll to position [206, 0]
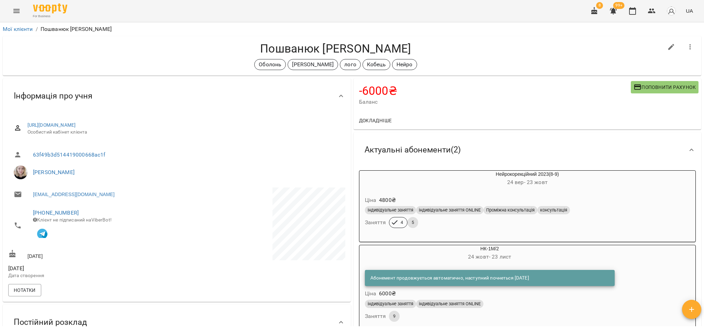
scroll to position [52, 0]
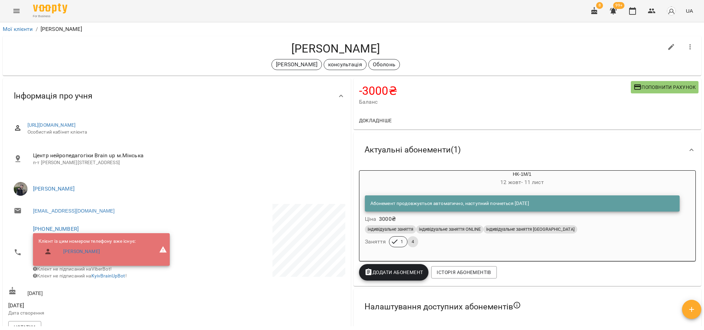
drag, startPoint x: 397, startPoint y: 52, endPoint x: 276, endPoint y: 51, distance: 121.3
click at [276, 51] on h4 "Рудський Тимофій" at bounding box center [335, 49] width 655 height 14
copy h4 "Рудський Тимофій"
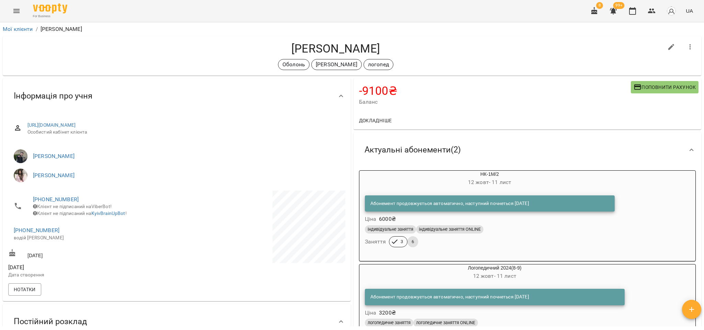
drag, startPoint x: 377, startPoint y: 51, endPoint x: 280, endPoint y: 50, distance: 97.6
click at [280, 50] on h4 "Сухецький Лука" at bounding box center [335, 49] width 655 height 14
copy h4 "Сухецький Лука"
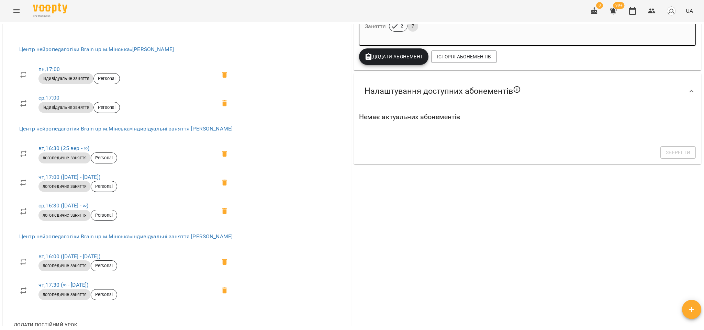
scroll to position [258, 0]
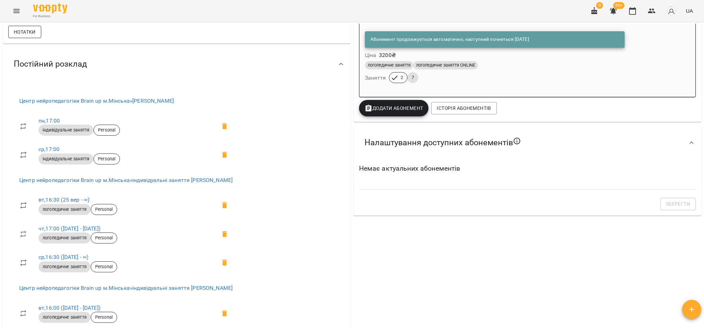
click at [21, 36] on span "Нотатки" at bounding box center [25, 32] width 22 height 8
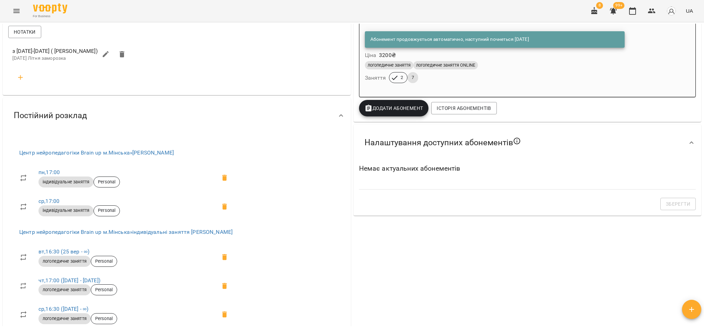
scroll to position [0, 0]
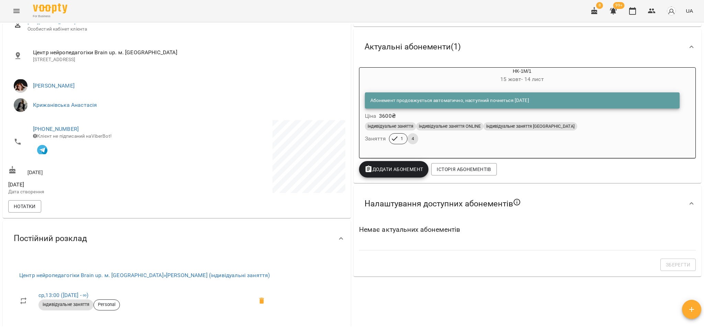
click at [525, 169] on div "Мої клієнти / [PERSON_NAME] [PERSON_NAME] консультація -3600 ₴ Баланс Поповнити…" at bounding box center [351, 175] width 701 height 303
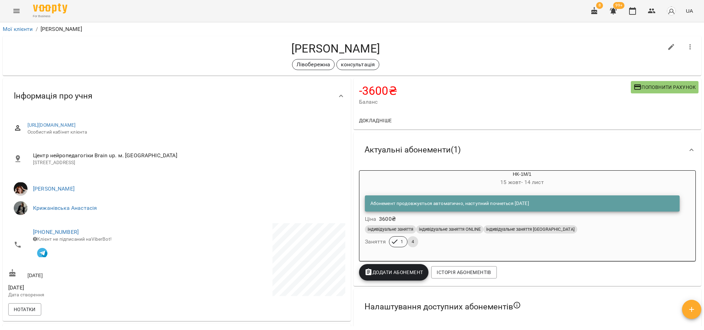
drag, startPoint x: 390, startPoint y: 47, endPoint x: 271, endPoint y: 51, distance: 119.0
click at [271, 51] on h4 "[PERSON_NAME]" at bounding box center [335, 49] width 655 height 14
copy h4 "[PERSON_NAME]"
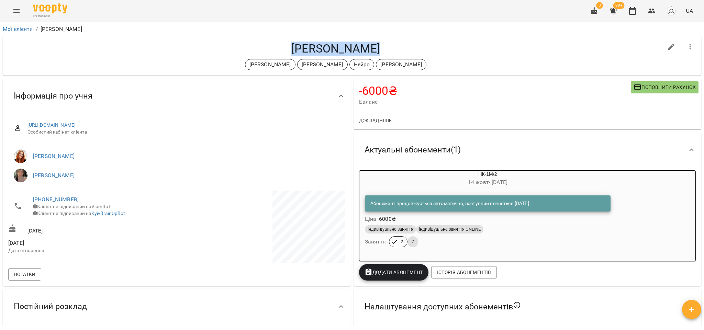
drag, startPoint x: 369, startPoint y: 47, endPoint x: 276, endPoint y: 51, distance: 93.5
click at [276, 51] on h4 "[PERSON_NAME]" at bounding box center [335, 49] width 655 height 14
copy h4 "[PERSON_NAME]"
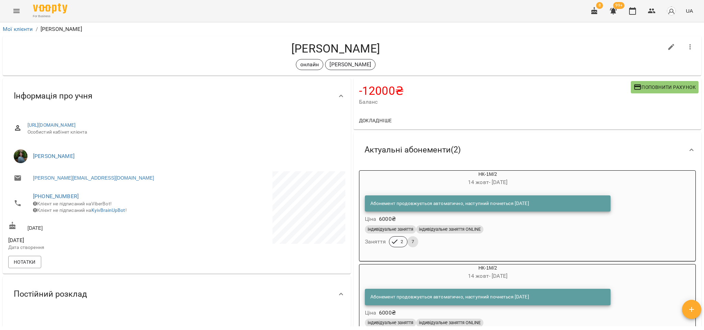
scroll to position [103, 0]
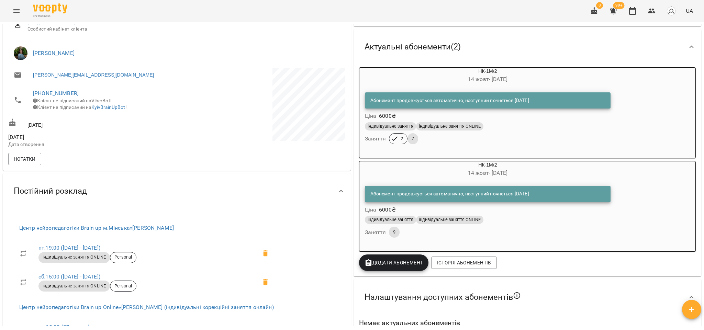
click at [527, 224] on div "індивідуальне заняття індивідуальне заняття ONLINE" at bounding box center [488, 220] width 246 height 8
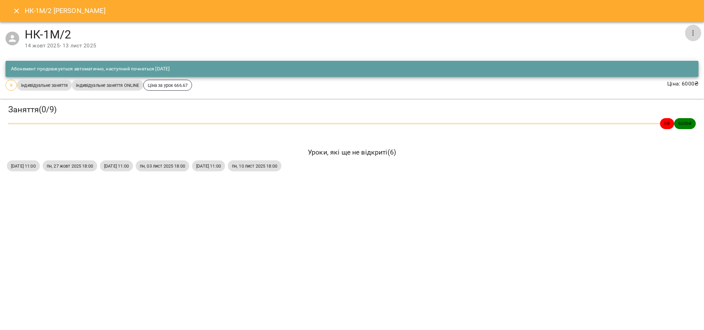
click at [692, 31] on icon "button" at bounding box center [693, 33] width 8 height 8
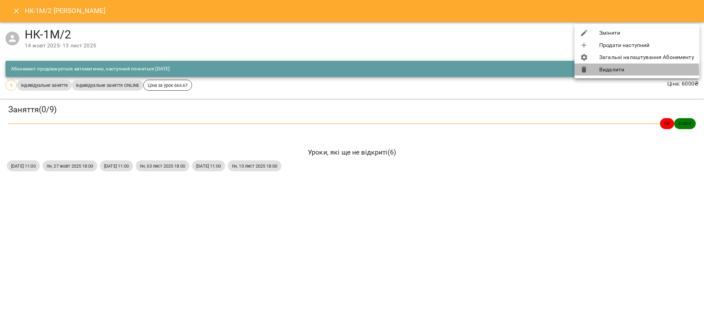
click at [598, 73] on div at bounding box center [589, 70] width 19 height 8
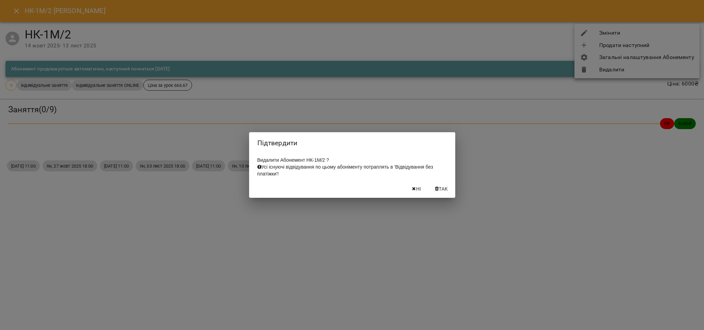
click at [446, 193] on span "Так" at bounding box center [443, 189] width 9 height 8
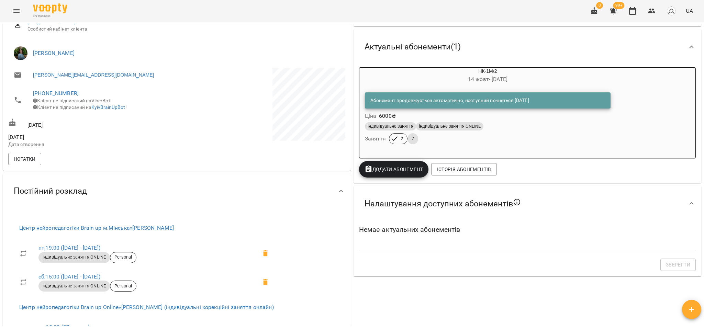
scroll to position [0, 0]
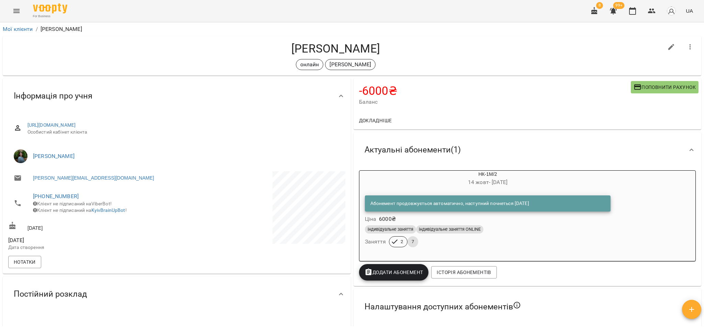
drag, startPoint x: 392, startPoint y: 50, endPoint x: 249, endPoint y: 49, distance: 143.3
click at [249, 49] on h4 "Трофименко Сімон" at bounding box center [335, 49] width 655 height 14
copy h4 "Трофименко Сімон"
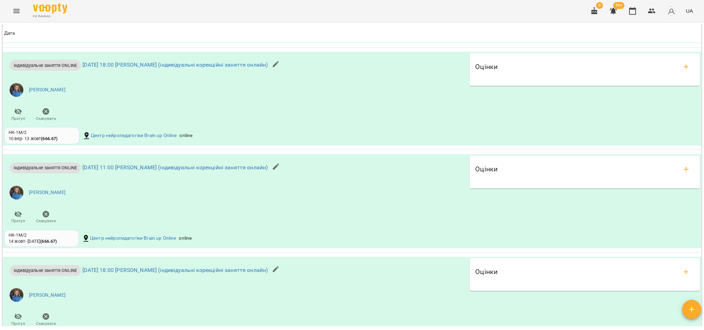
scroll to position [788, 0]
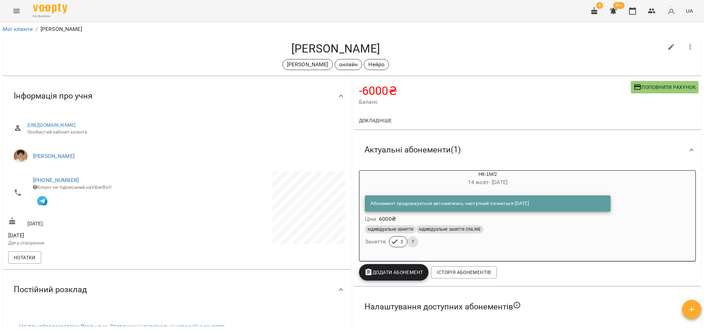
drag, startPoint x: 388, startPoint y: 48, endPoint x: 270, endPoint y: 46, distance: 117.5
click at [270, 46] on h4 "[PERSON_NAME]" at bounding box center [335, 49] width 655 height 14
copy h4 "[PERSON_NAME]"
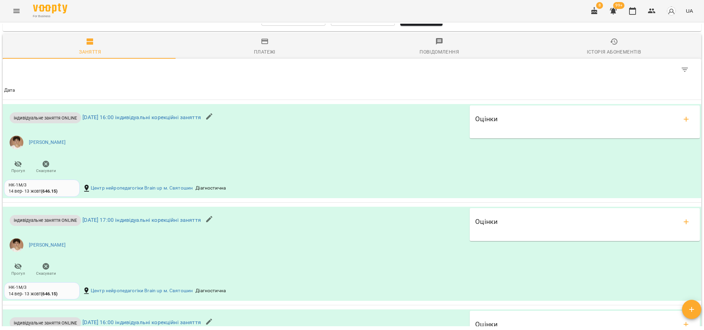
scroll to position [876, 0]
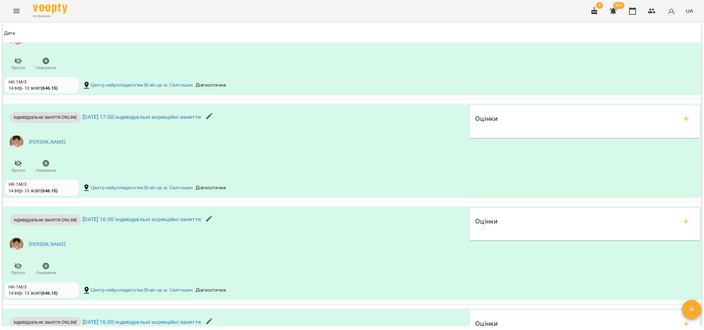
click at [613, 12] on icon "button" at bounding box center [613, 11] width 7 height 7
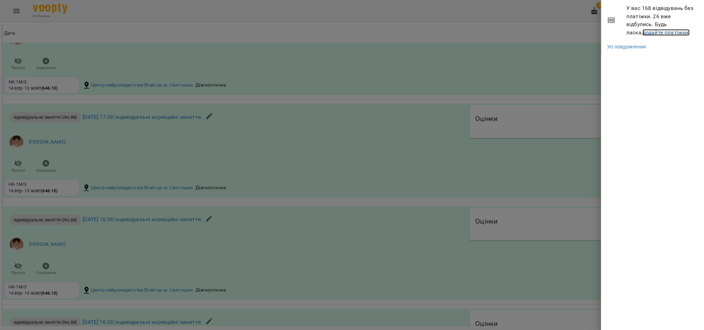
click at [643, 32] on link "додайте платіжки!" at bounding box center [666, 32] width 47 height 7
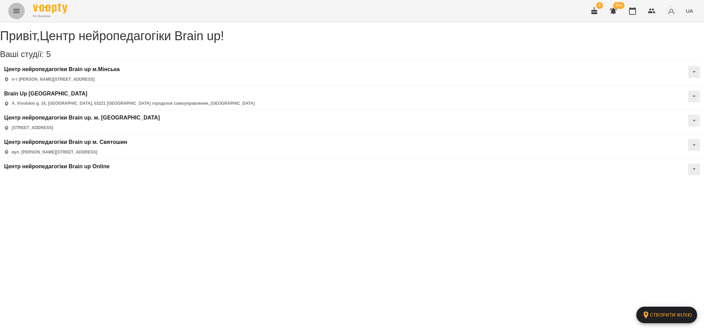
click at [19, 9] on icon "Menu" at bounding box center [16, 11] width 8 height 8
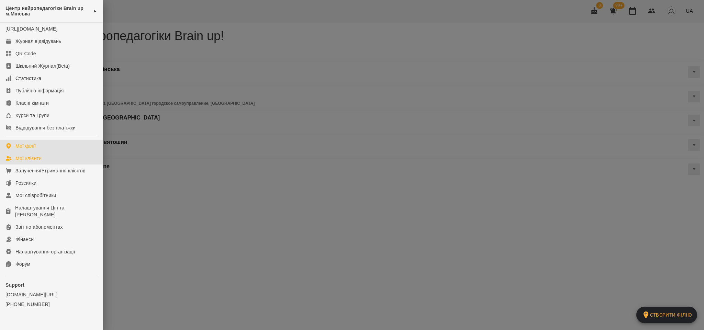
click at [33, 162] on div "Мої клієнти" at bounding box center [28, 158] width 26 height 7
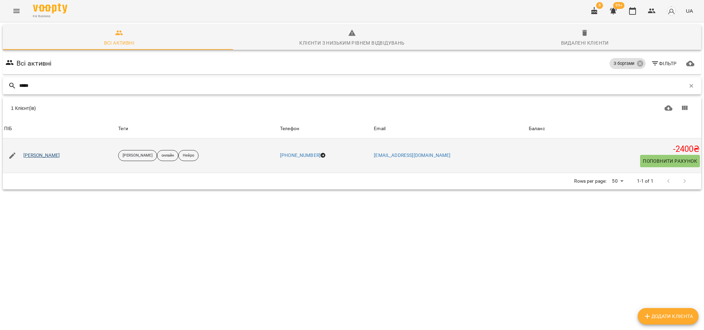
type input "*****"
click at [28, 153] on link "[PERSON_NAME]" at bounding box center [41, 155] width 37 height 7
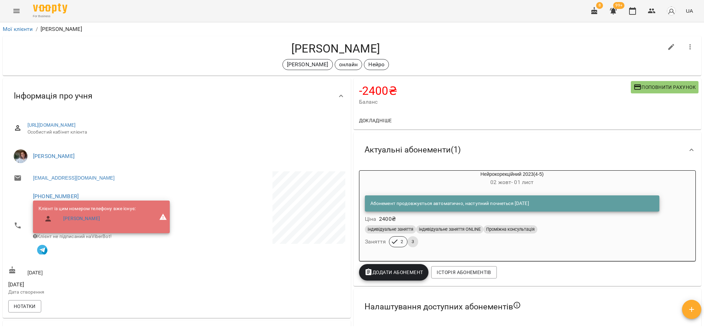
click at [660, 88] on span "Поповнити рахунок" at bounding box center [665, 87] width 62 height 8
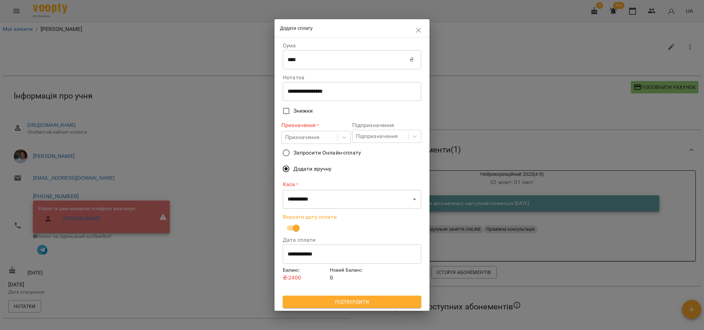
click at [311, 251] on input "**********" at bounding box center [352, 254] width 138 height 19
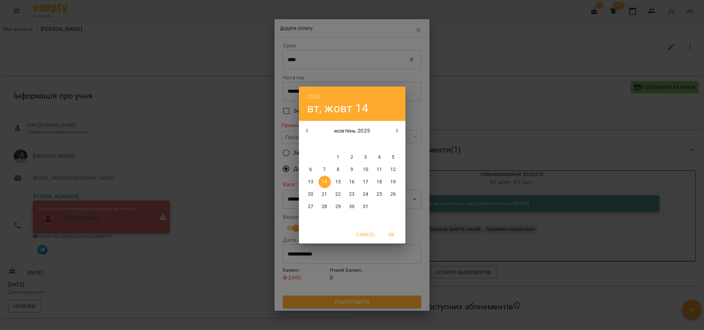
click at [294, 202] on div "2025 вт, жовт 14 жовтень 2025 пн вт ср чт пт сб нд 29 30 1 2 3 4 5 6 7 8 9 10 1…" at bounding box center [352, 165] width 704 height 330
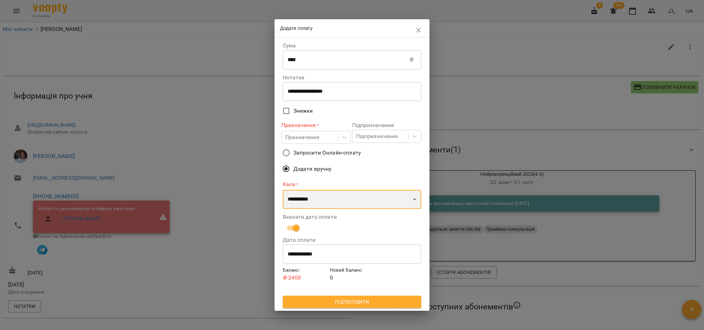
click at [293, 202] on select "**********" at bounding box center [352, 199] width 138 height 19
select select "****"
click at [283, 190] on select "**********" at bounding box center [352, 199] width 138 height 19
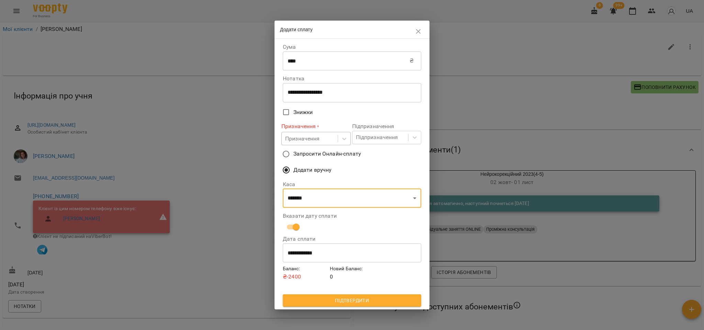
click at [300, 137] on div "Призначення" at bounding box center [302, 139] width 35 height 8
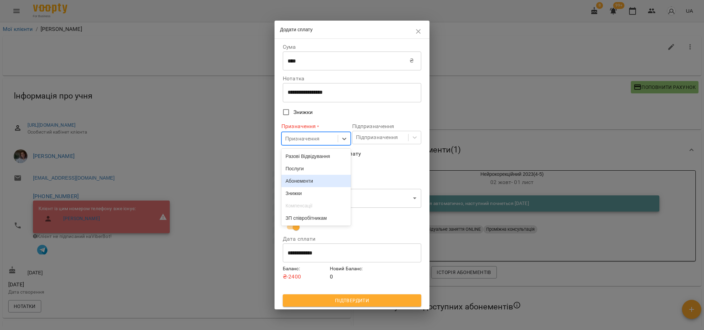
click at [307, 181] on div "Абонементи" at bounding box center [315, 181] width 69 height 12
click at [360, 135] on div "Підпризначення" at bounding box center [377, 137] width 42 height 8
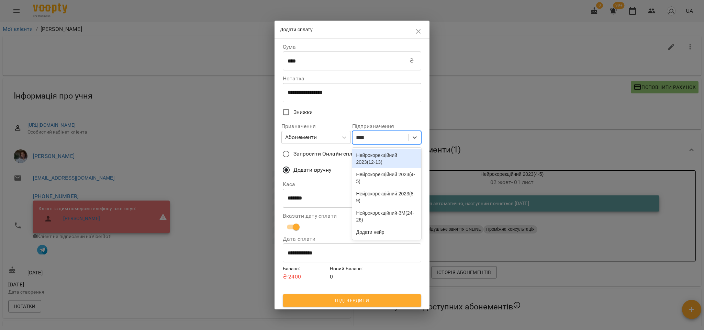
type input "*****"
click at [365, 181] on div "Нейрокорекційний 2023(4-5)" at bounding box center [386, 177] width 69 height 19
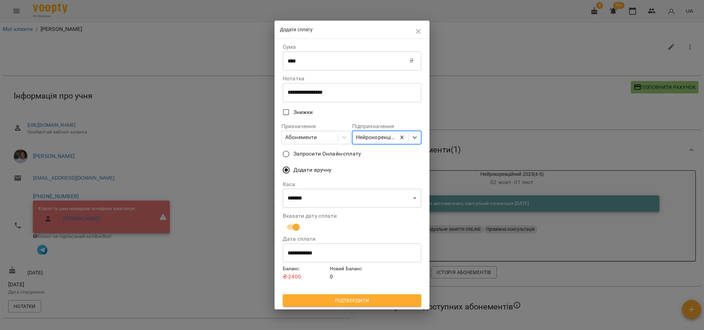
click at [371, 297] on span "Підтвердити" at bounding box center [351, 301] width 127 height 8
